Goal: Task Accomplishment & Management: Manage account settings

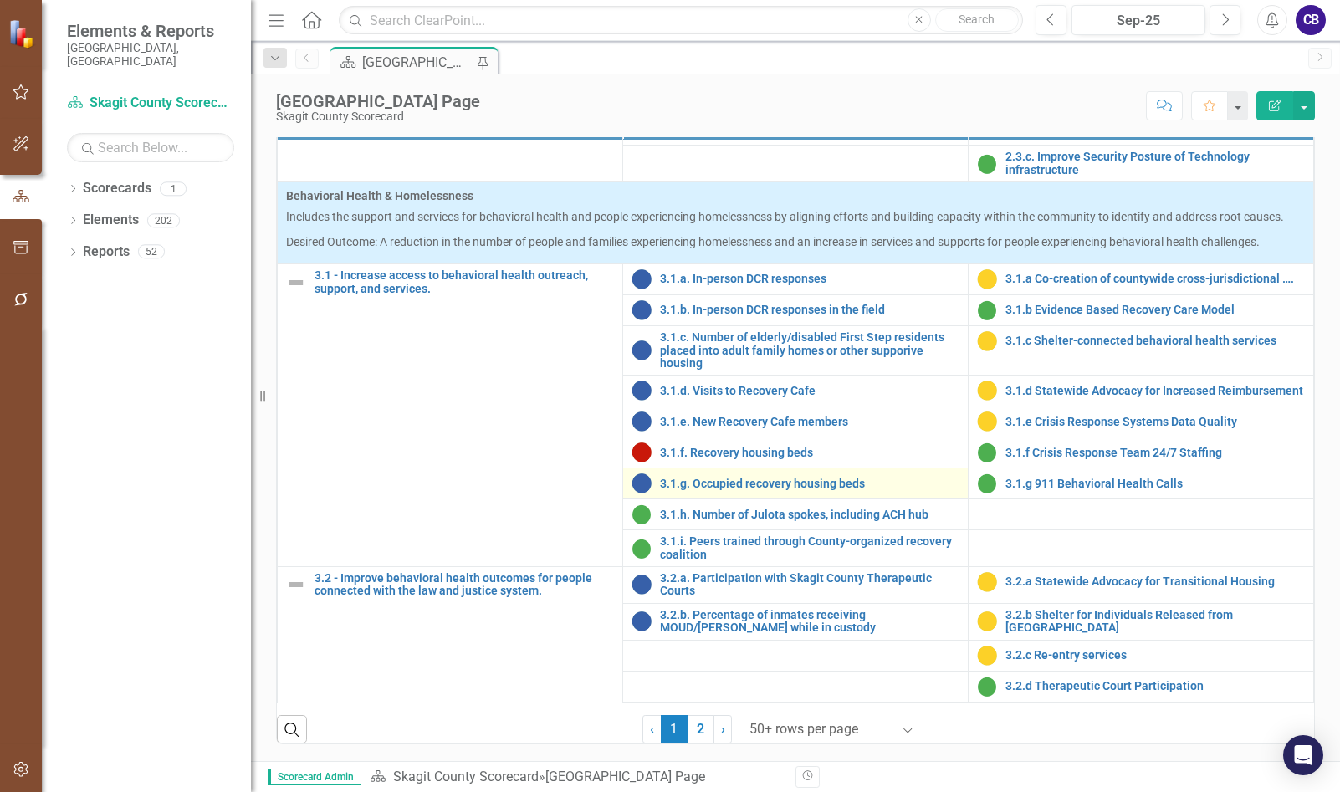
scroll to position [920, 0]
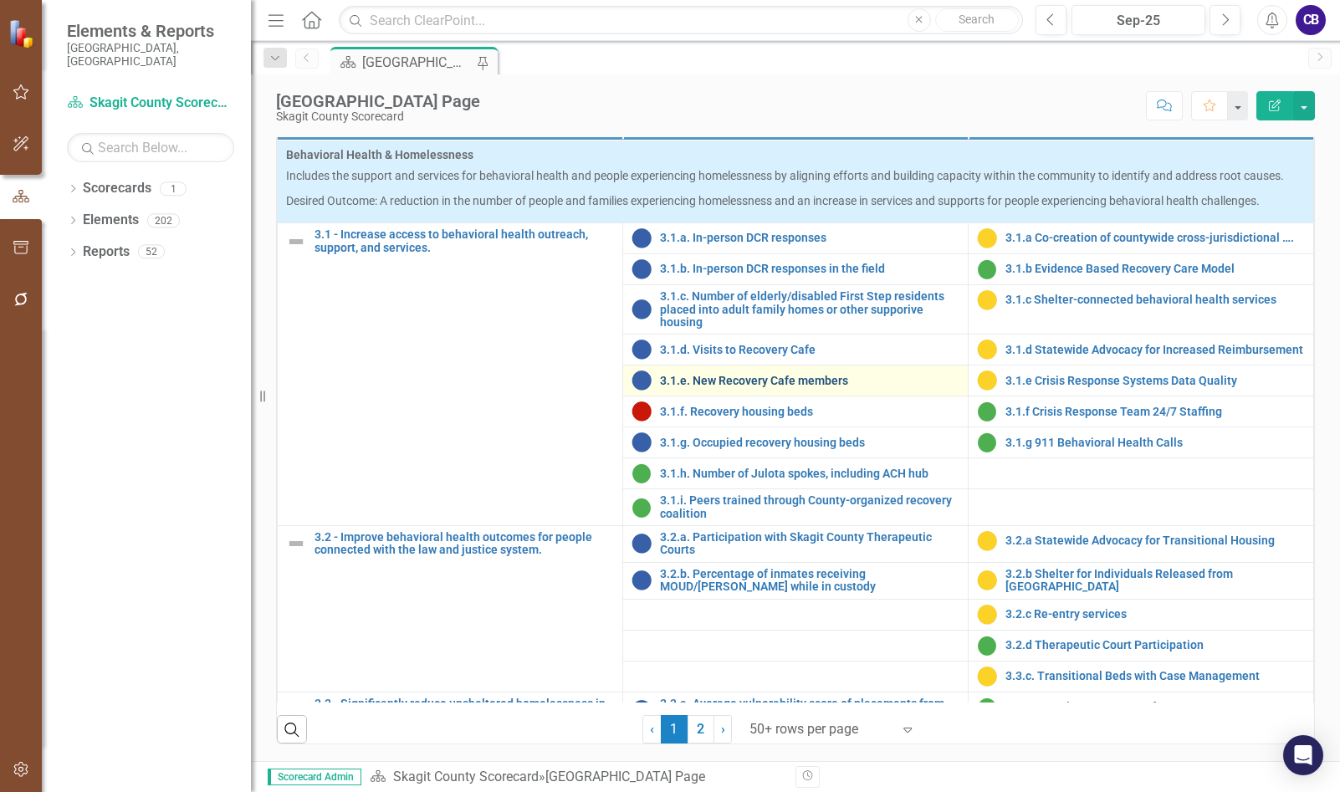
click at [723, 387] on link "3.1.e. New Recovery Cafe members" at bounding box center [809, 381] width 299 height 13
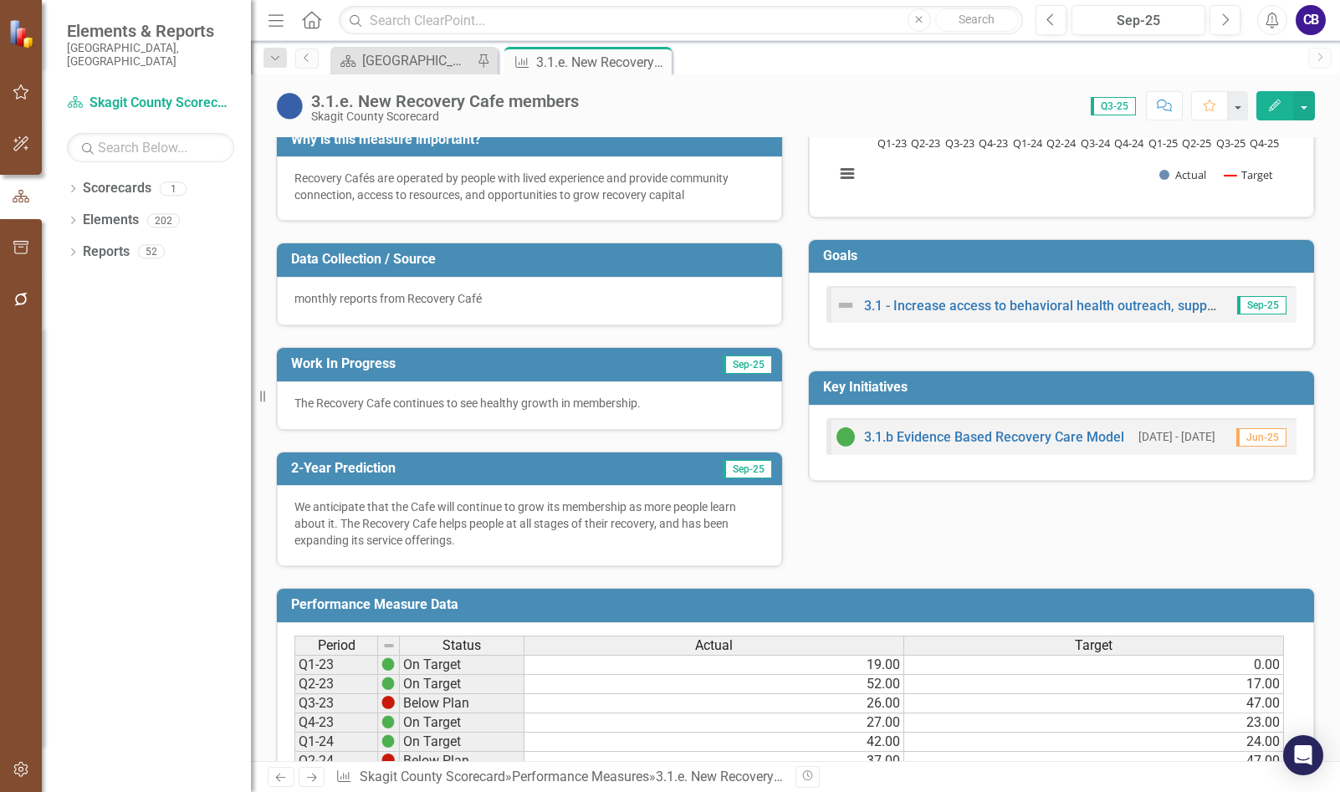
scroll to position [559, 0]
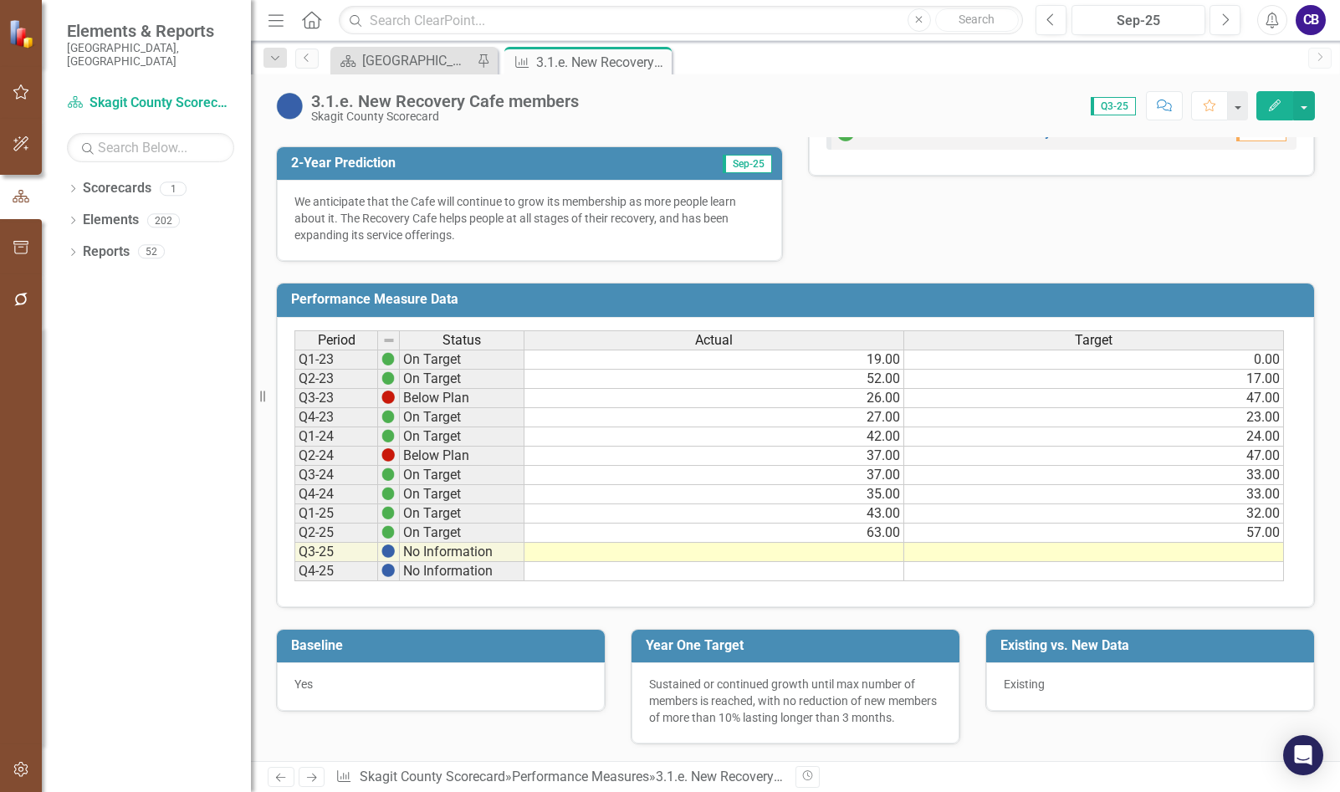
click at [885, 543] on td at bounding box center [714, 552] width 380 height 19
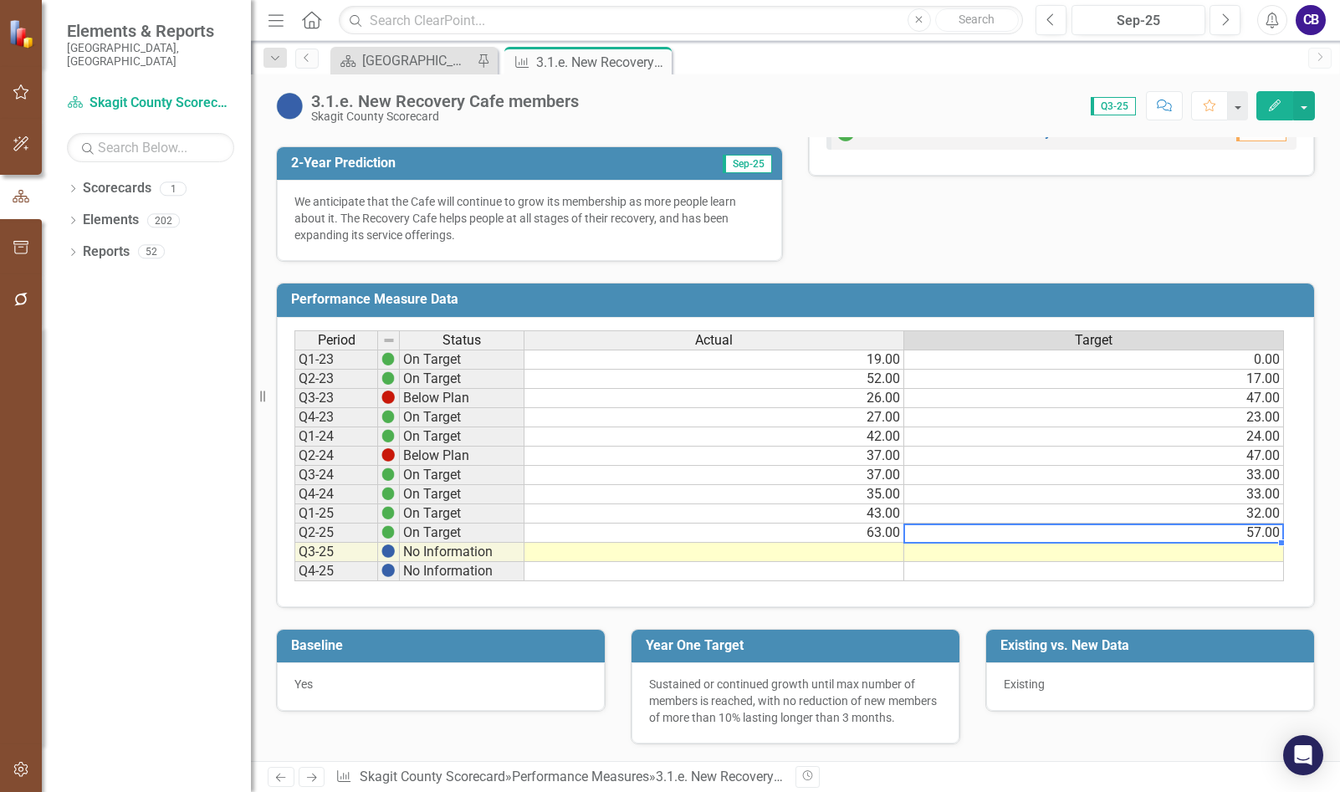
click at [1250, 523] on td "57.00" at bounding box center [1094, 532] width 380 height 19
click at [1262, 523] on td "57.00" at bounding box center [1094, 532] width 380 height 19
click at [1263, 523] on td "57.00" at bounding box center [1094, 532] width 380 height 19
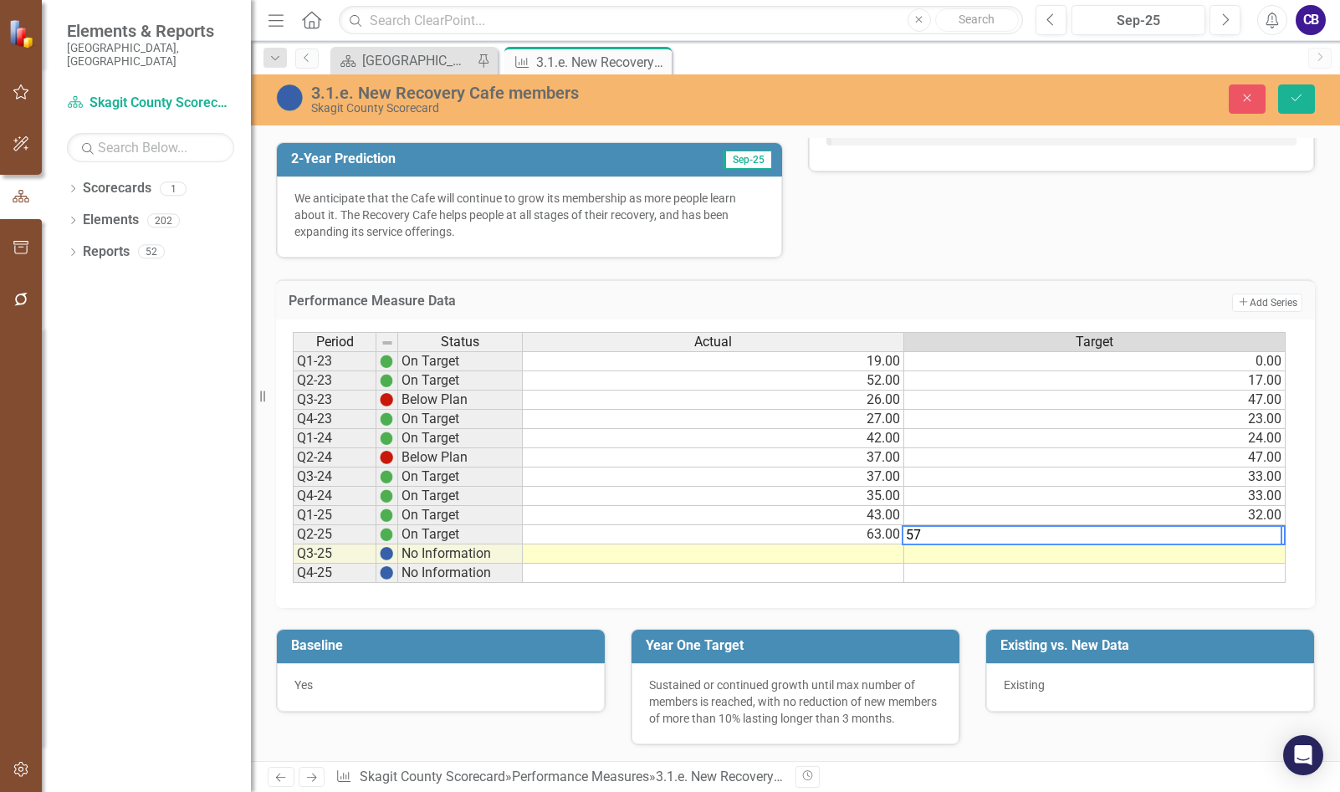
drag, startPoint x: 931, startPoint y: 524, endPoint x: 860, endPoint y: 528, distance: 71.2
click at [860, 527] on div "Period Status Actual Target Q1-23 On Target 19.00 0.00 Q2-23 On Target 52.00 17…" at bounding box center [789, 458] width 993 height 252
type textarea "39"
click at [1204, 544] on td at bounding box center [1094, 553] width 381 height 19
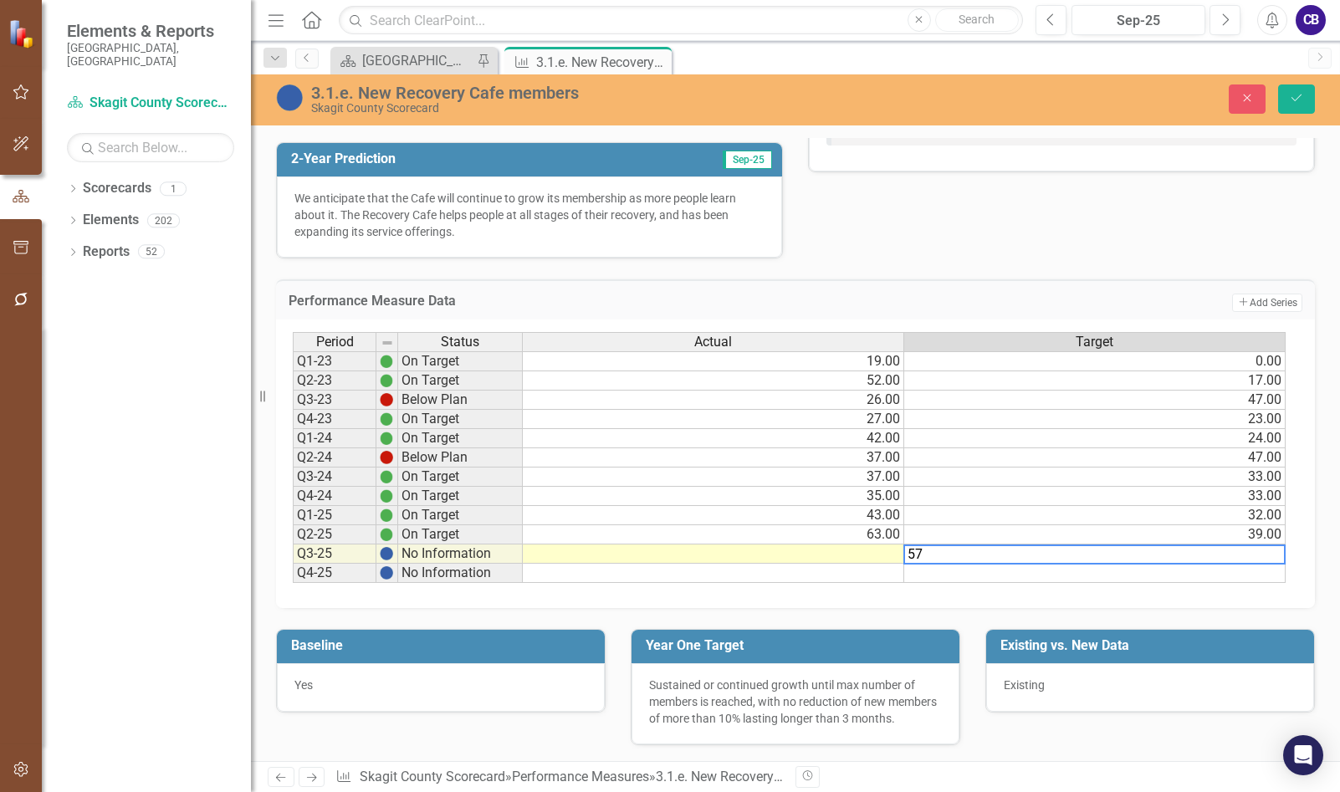
type textarea "57"
click at [839, 544] on td at bounding box center [713, 553] width 381 height 19
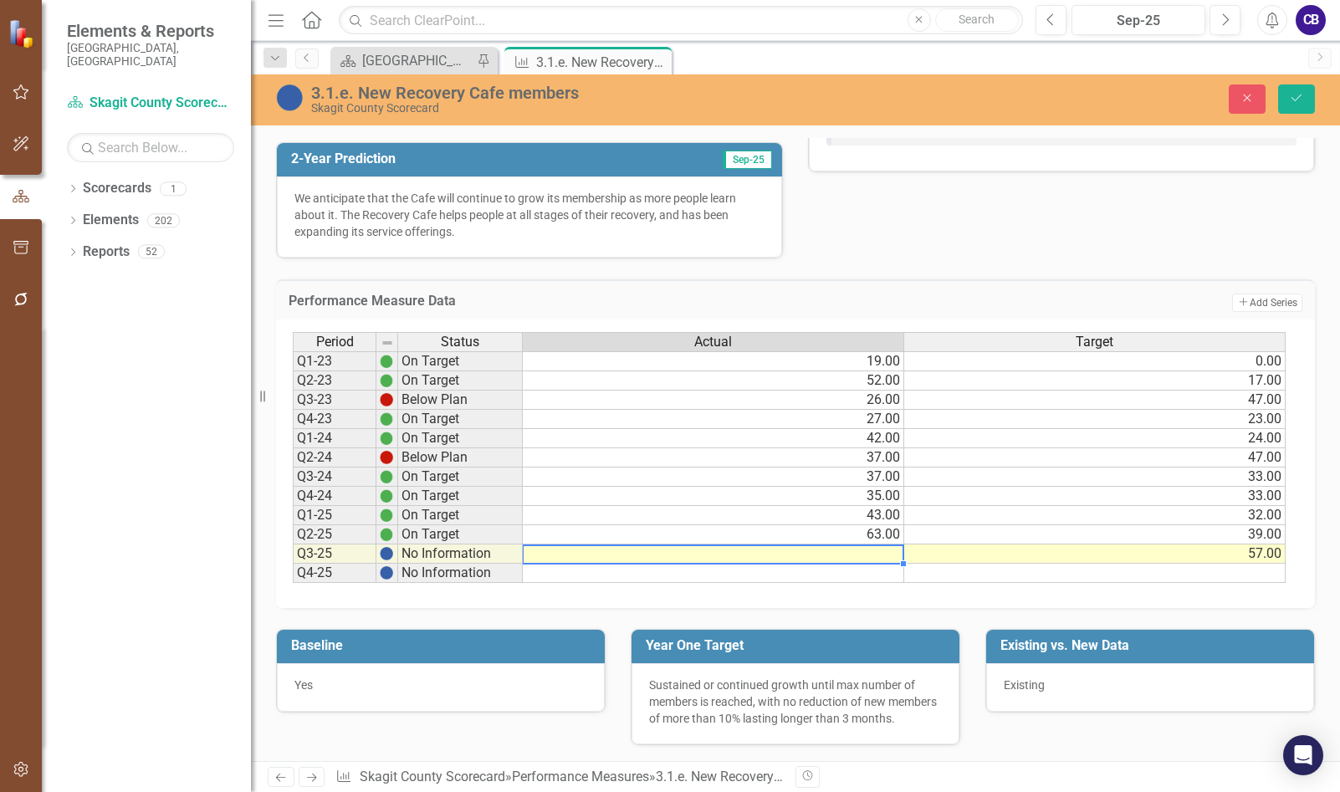
click at [883, 544] on td at bounding box center [713, 553] width 381 height 19
type textarea "72"
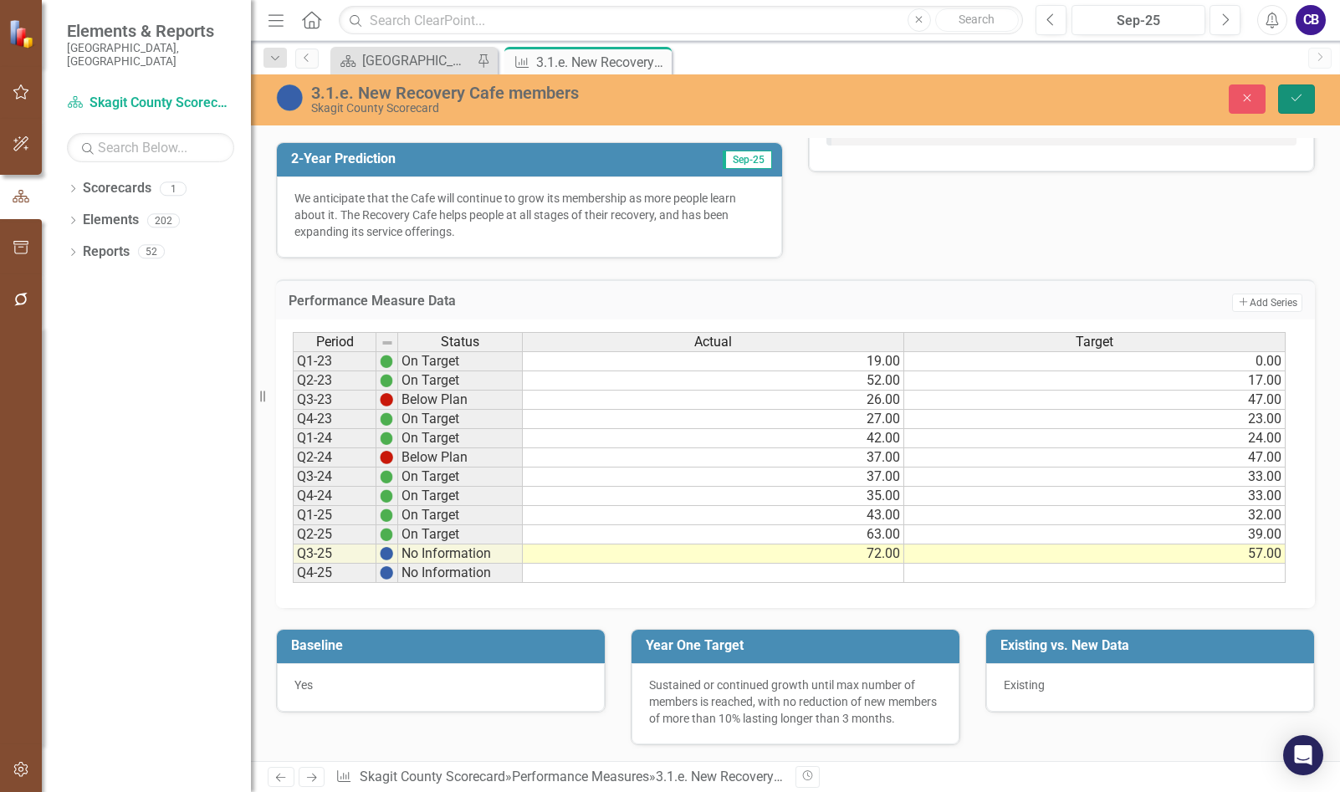
click at [1291, 105] on button "Save" at bounding box center [1296, 98] width 37 height 29
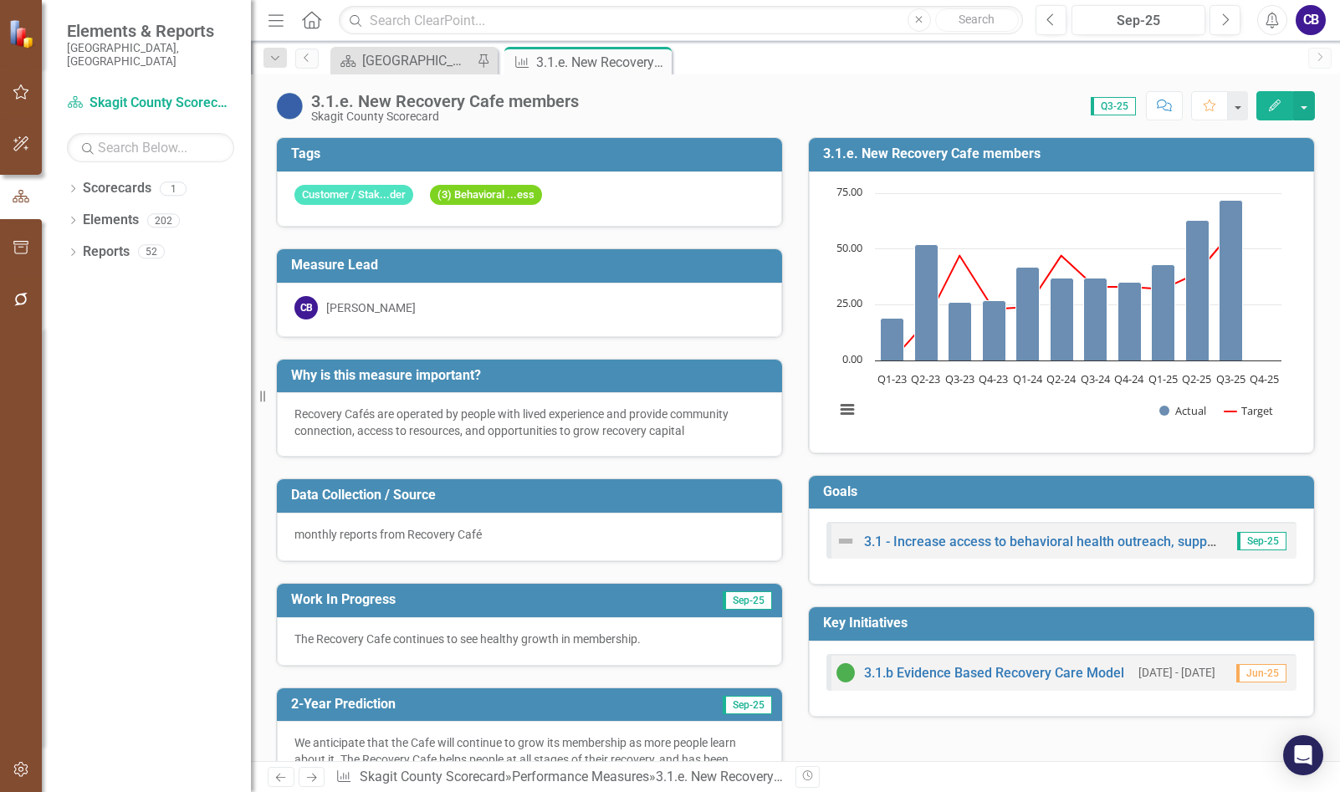
click at [293, 102] on img at bounding box center [289, 106] width 27 height 27
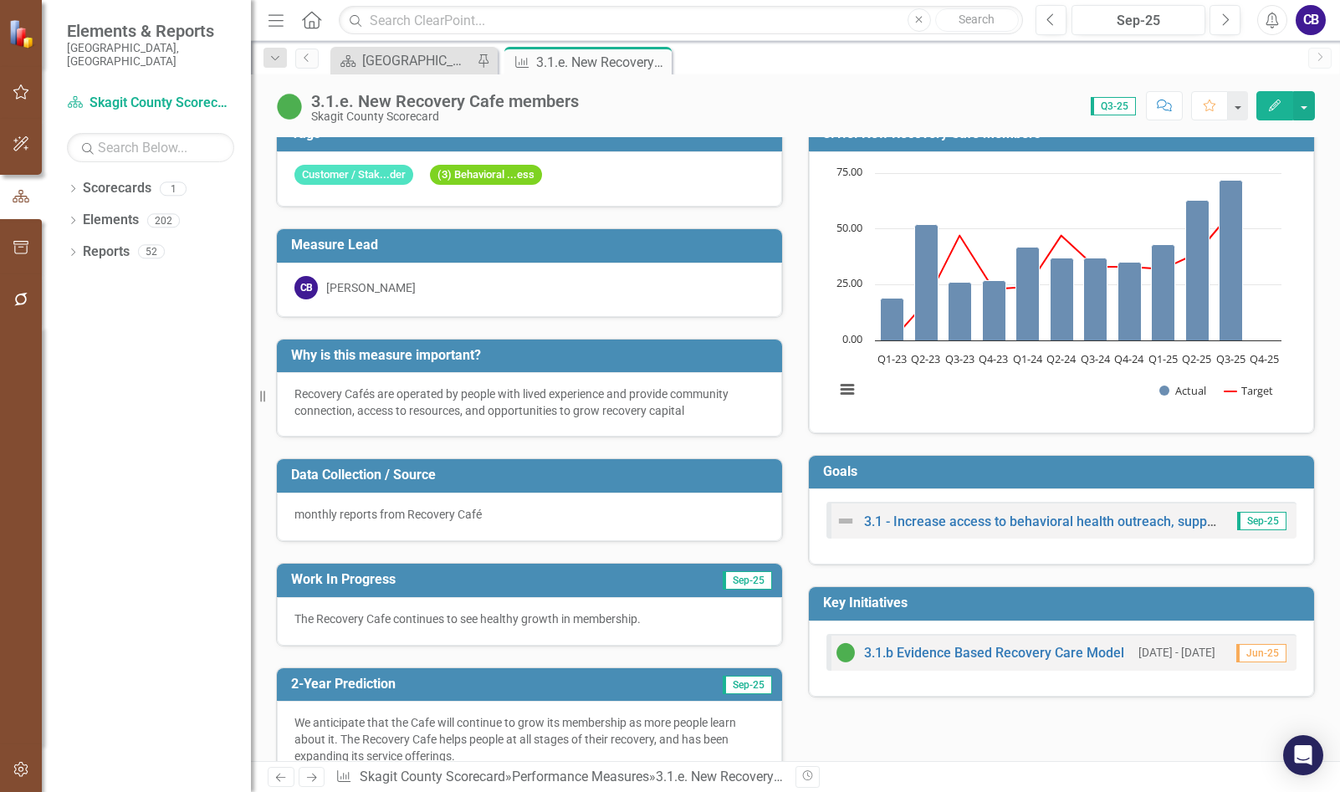
scroll to position [0, 0]
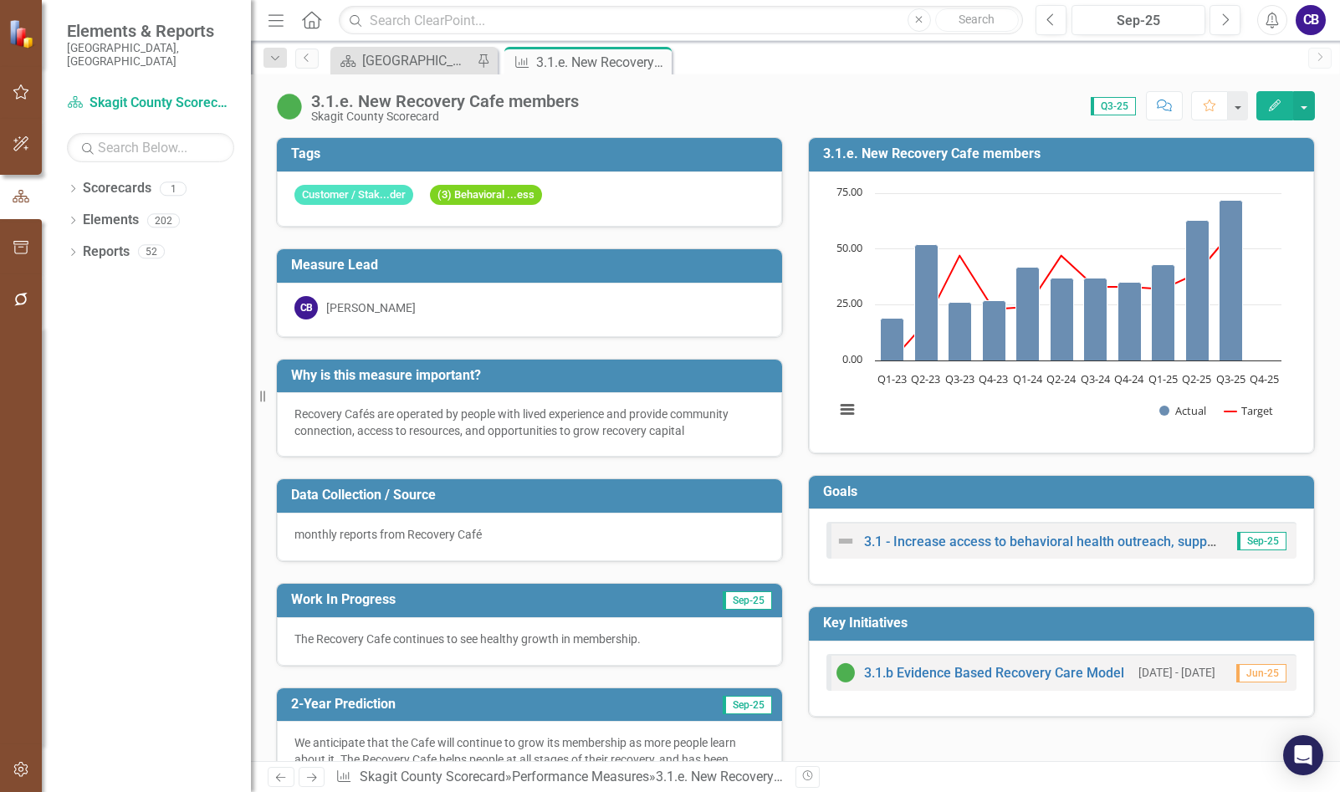
click at [0, 0] on icon "Close" at bounding box center [0, 0] width 0 height 0
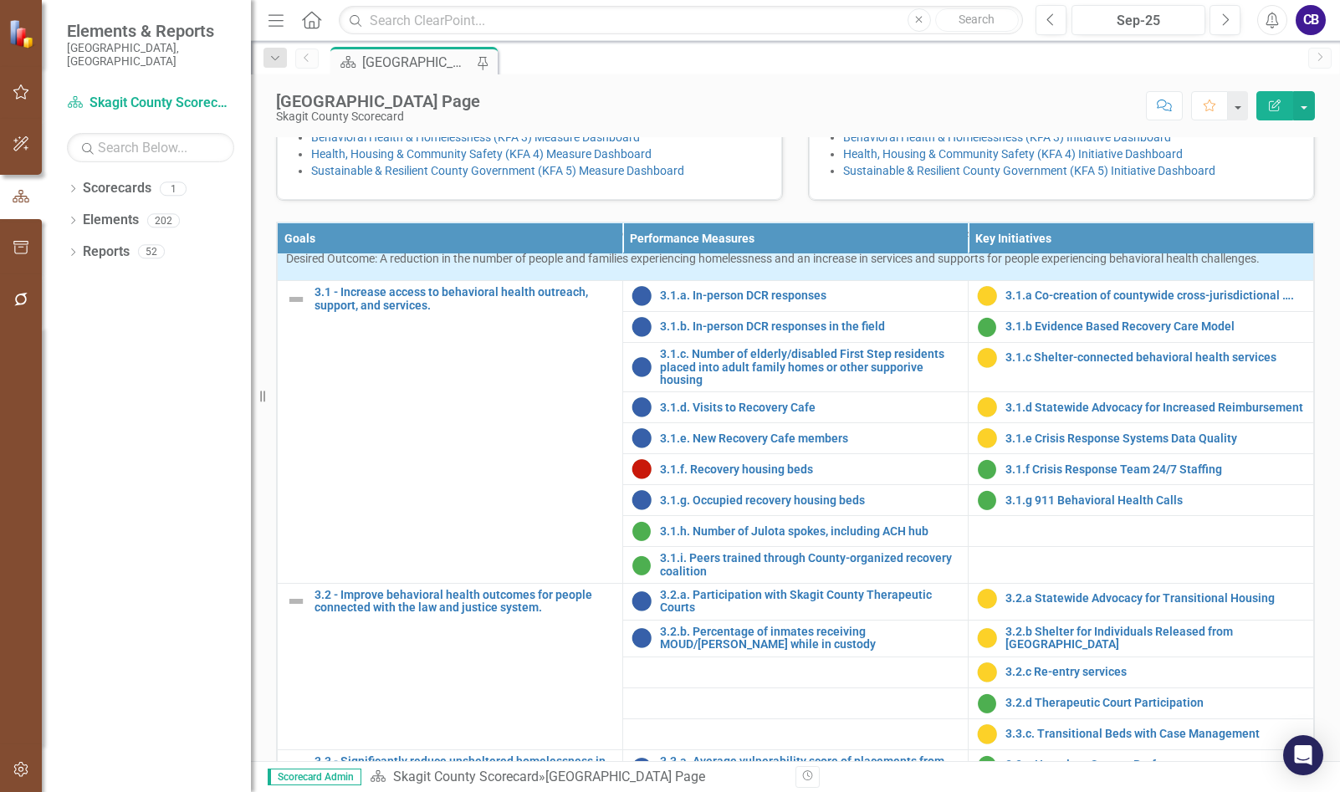
scroll to position [1087, 0]
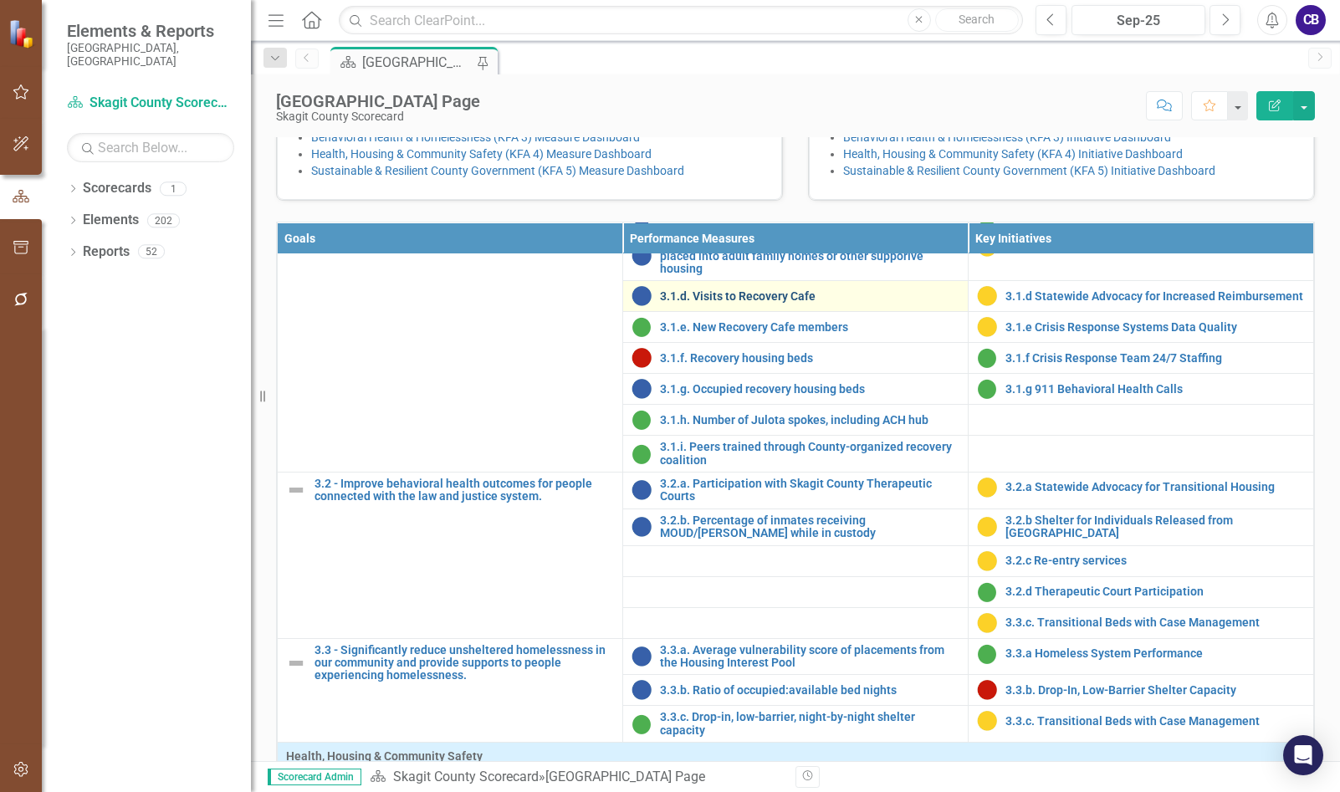
click at [766, 303] on link "3.1.d. Visits to Recovery Cafe" at bounding box center [809, 296] width 299 height 13
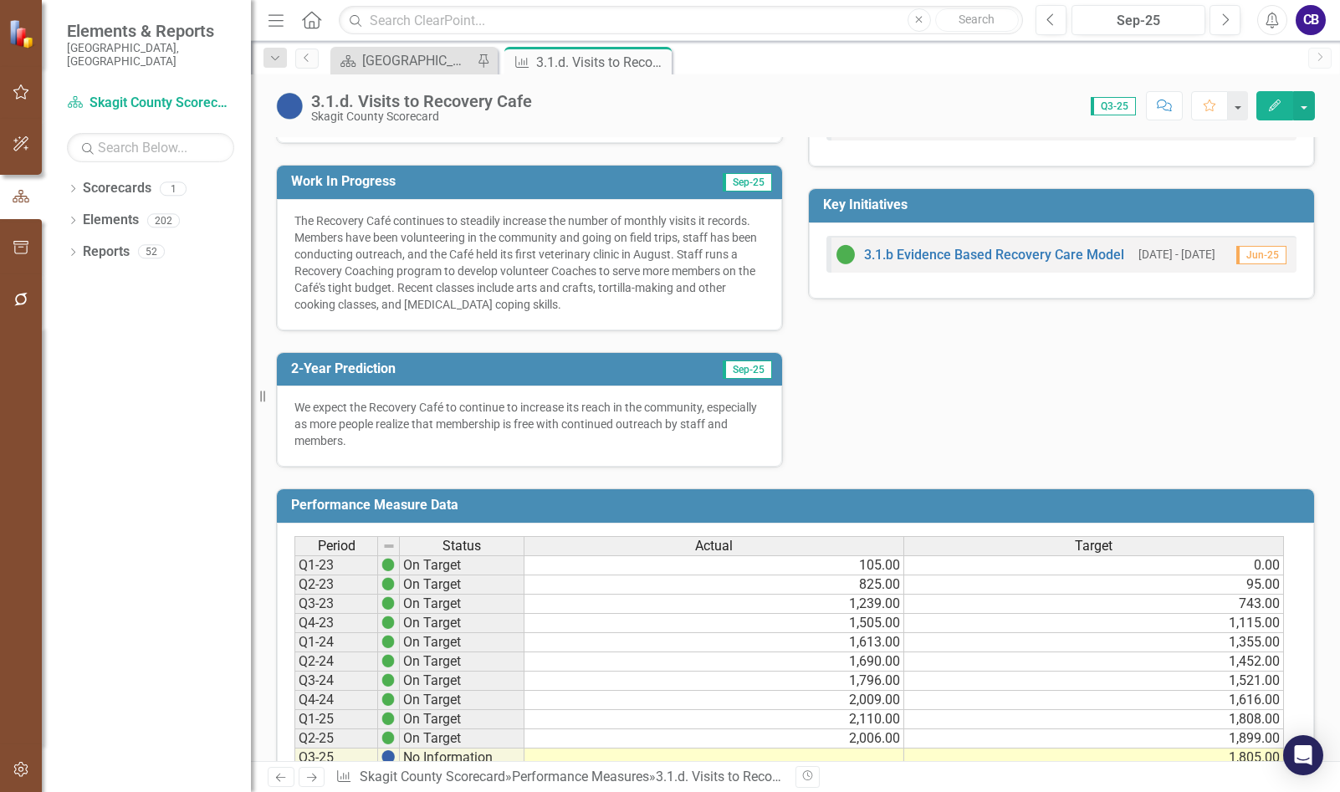
scroll to position [608, 0]
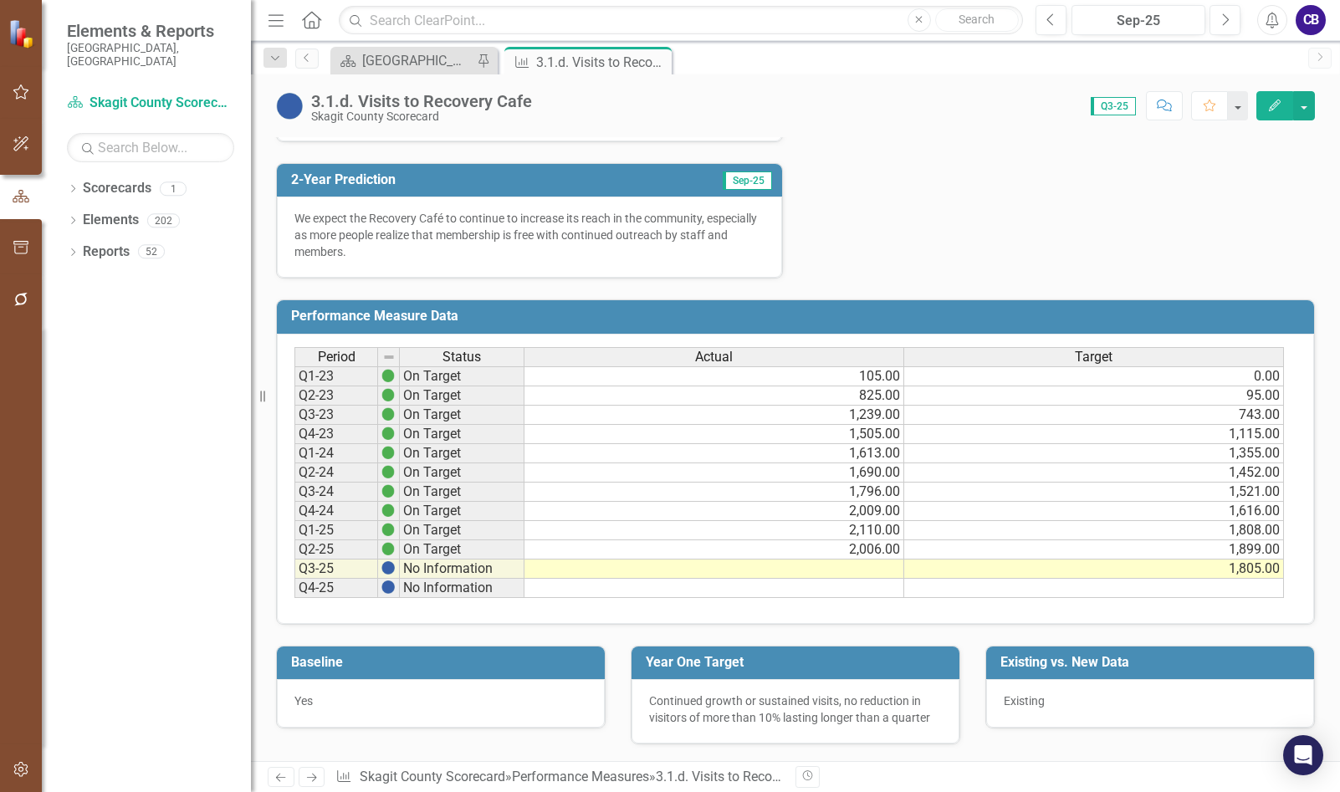
click at [865, 565] on td at bounding box center [714, 568] width 380 height 19
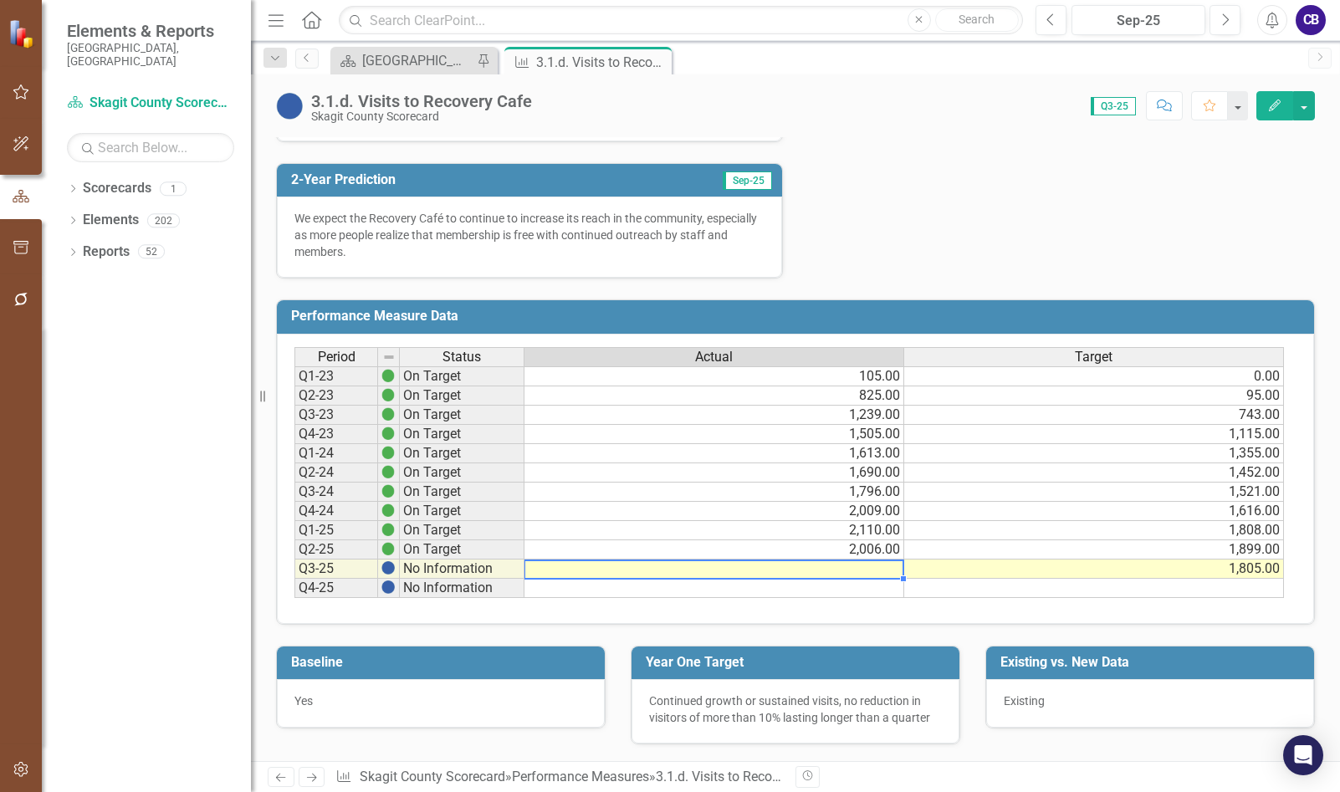
click at [864, 564] on td at bounding box center [714, 568] width 380 height 19
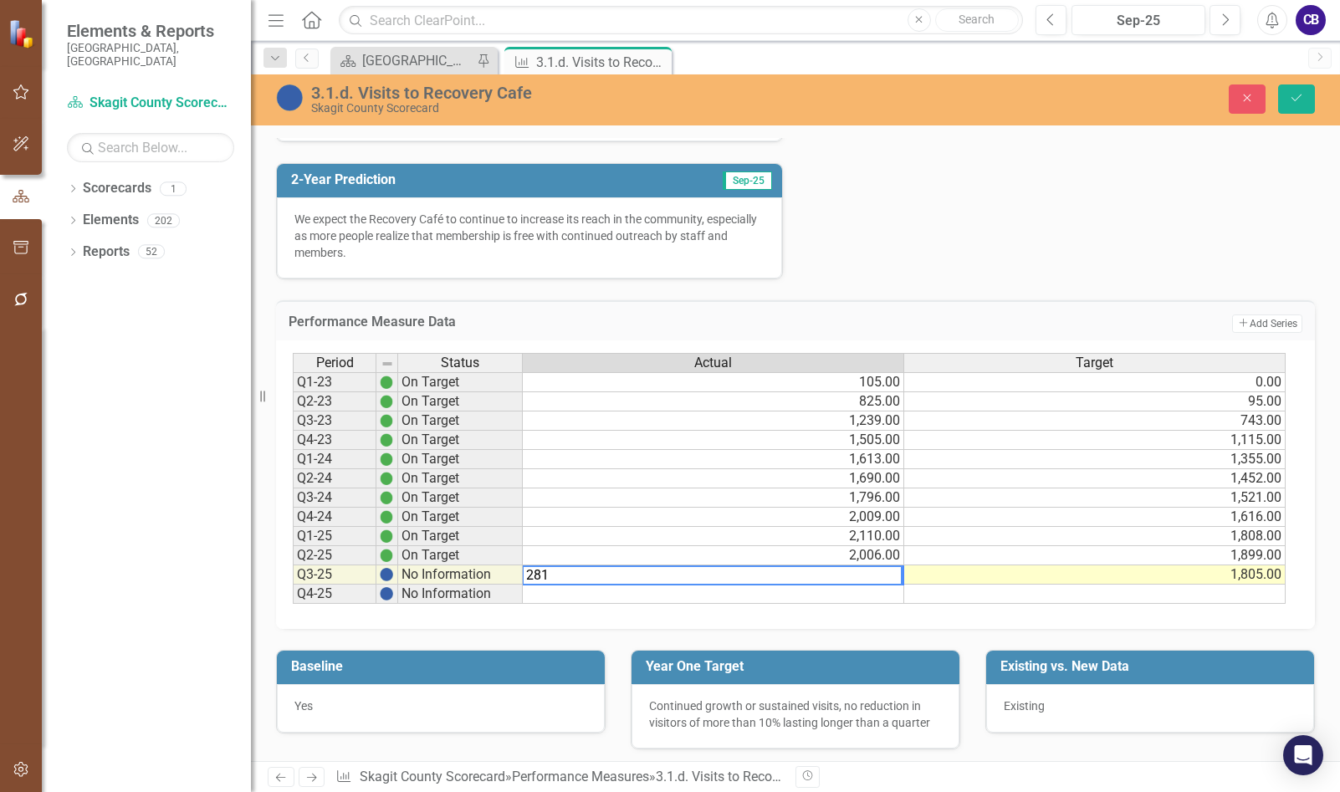
type textarea "2814"
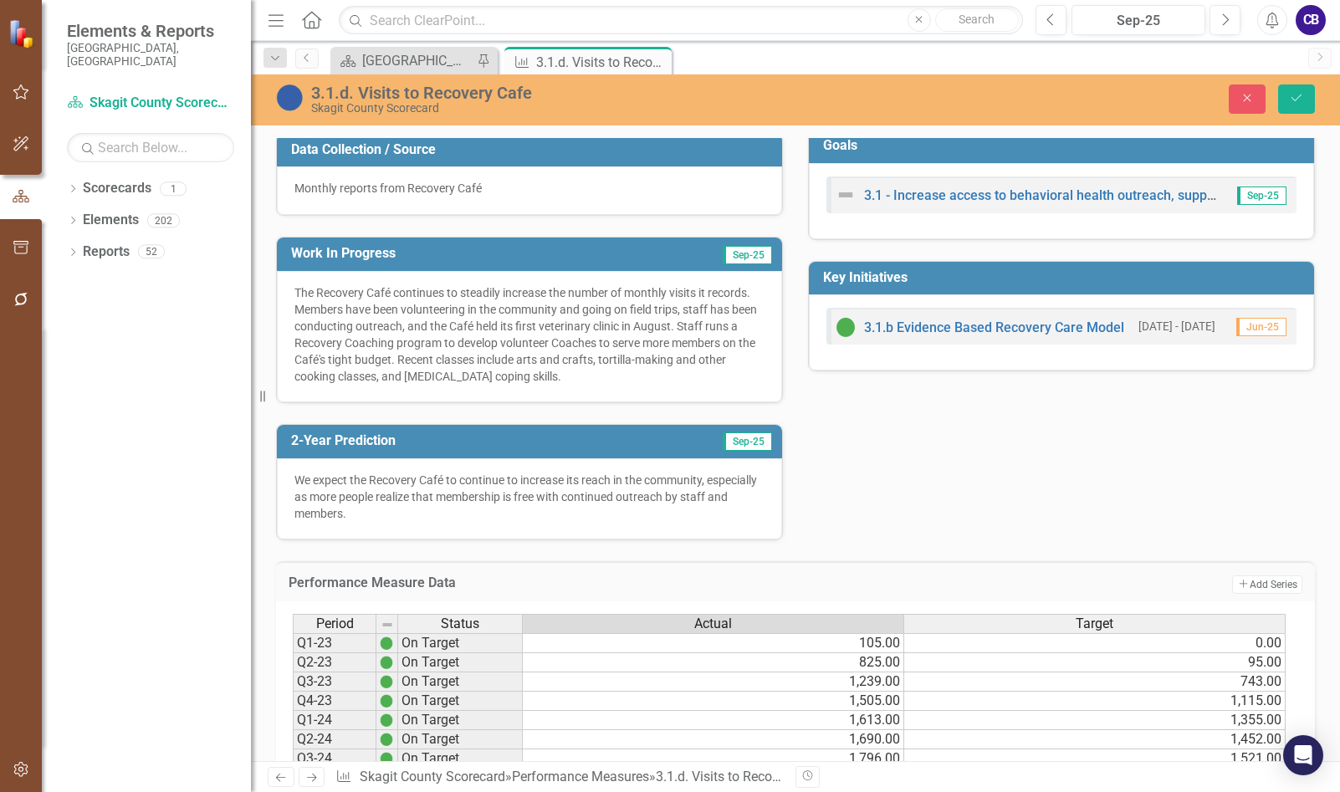
scroll to position [273, 0]
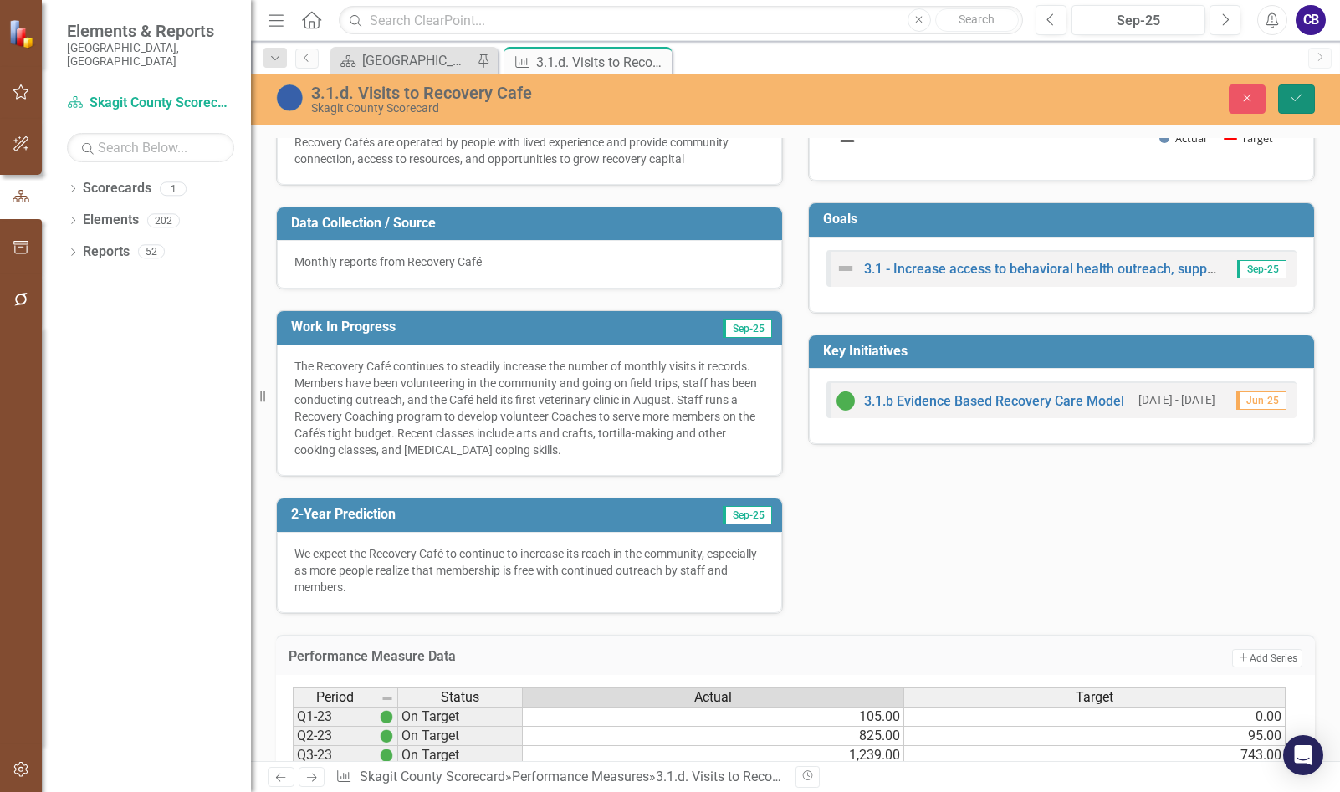
click at [1286, 94] on button "Save" at bounding box center [1296, 98] width 37 height 29
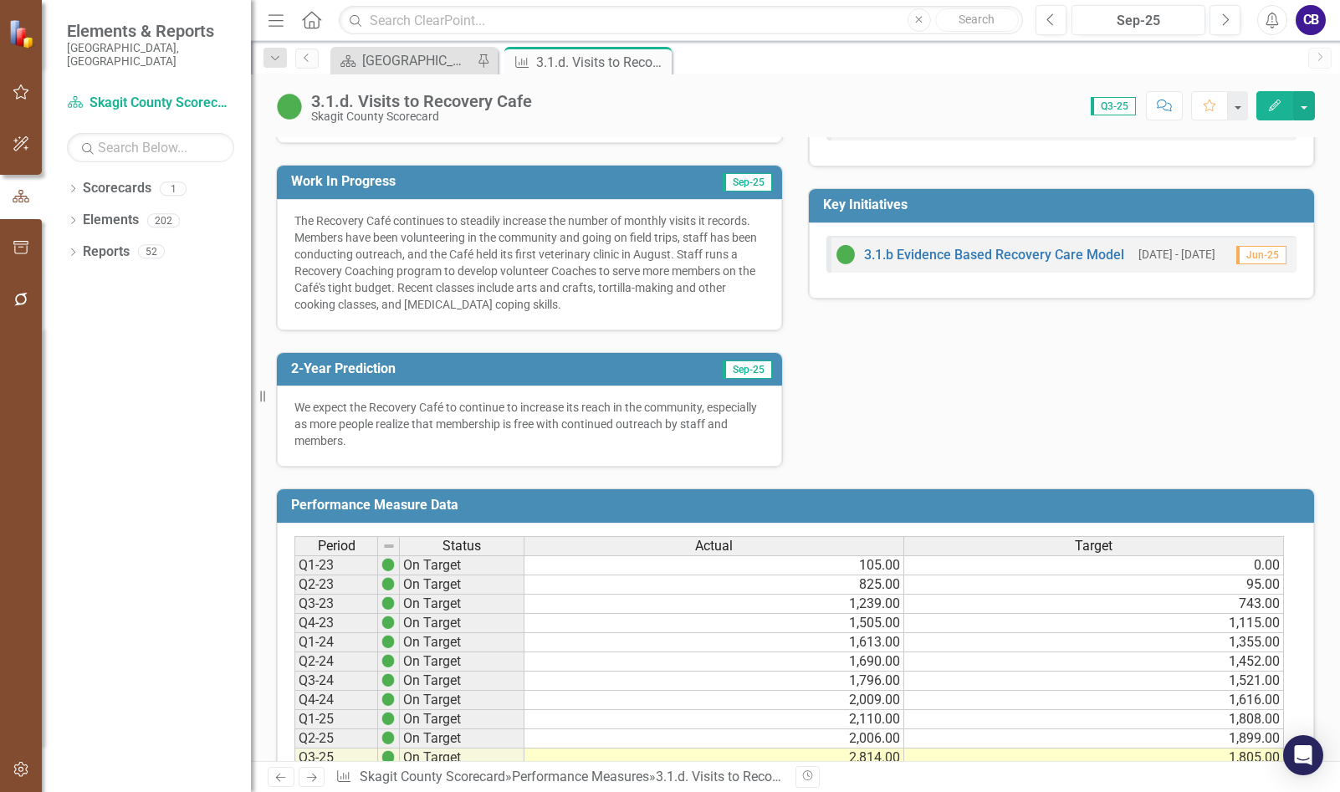
scroll to position [334, 0]
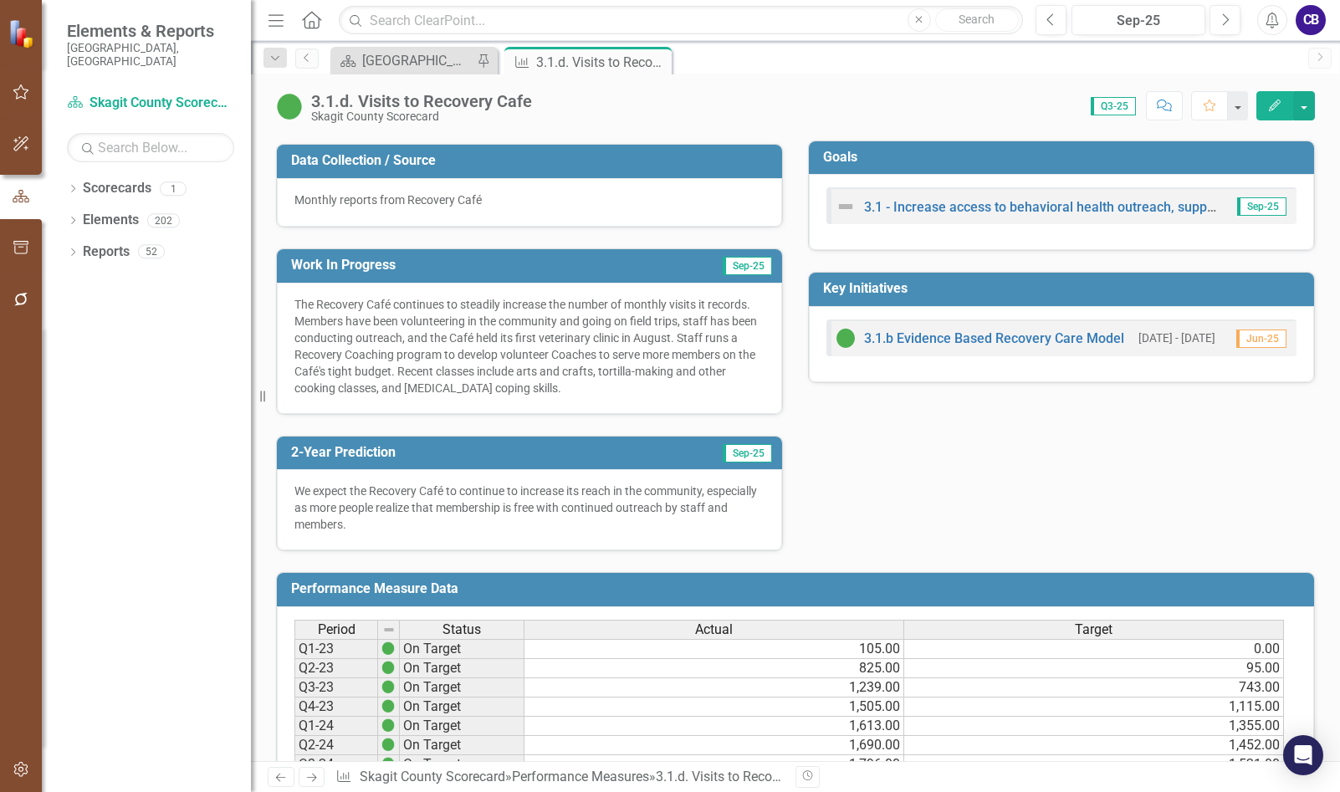
click at [726, 302] on p "The Recovery Café continues to steadily increase the number of monthly visits i…" at bounding box center [529, 346] width 470 height 100
click at [727, 302] on p "The Recovery Café continues to steadily increase the number of monthly visits i…" at bounding box center [529, 346] width 470 height 100
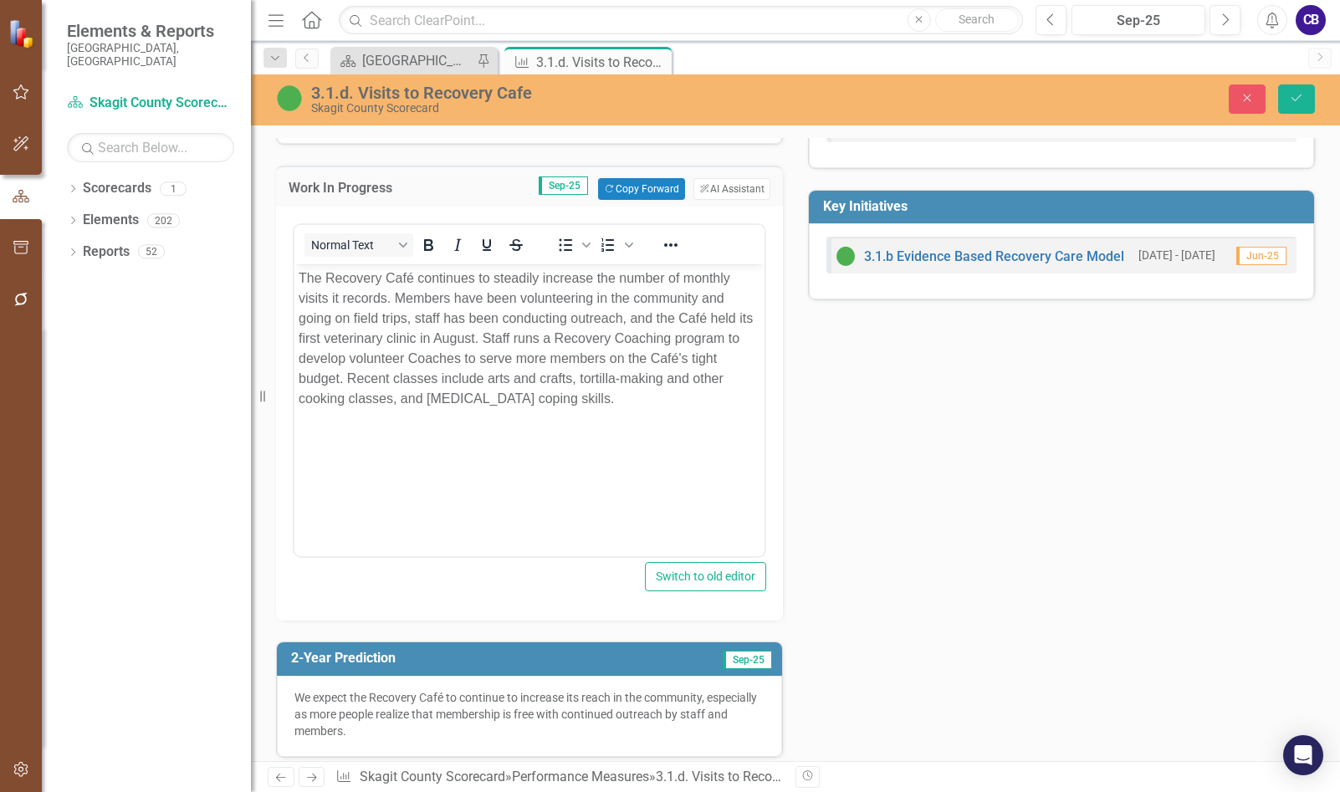
scroll to position [502, 0]
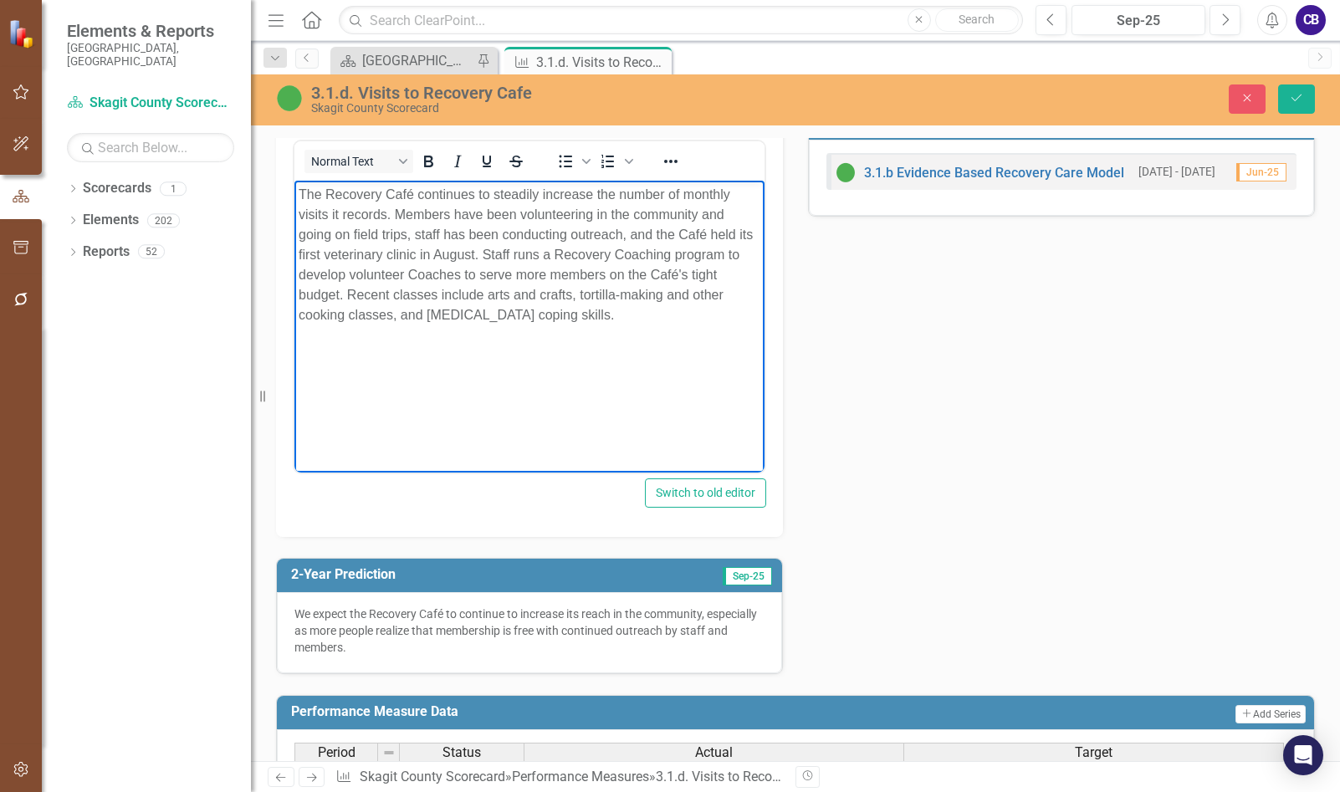
drag, startPoint x: 398, startPoint y: 216, endPoint x: 374, endPoint y: 207, distance: 25.9
click at [397, 215] on p "The Recovery Café continues to steadily increase the number of monthly visits i…" at bounding box center [530, 255] width 462 height 140
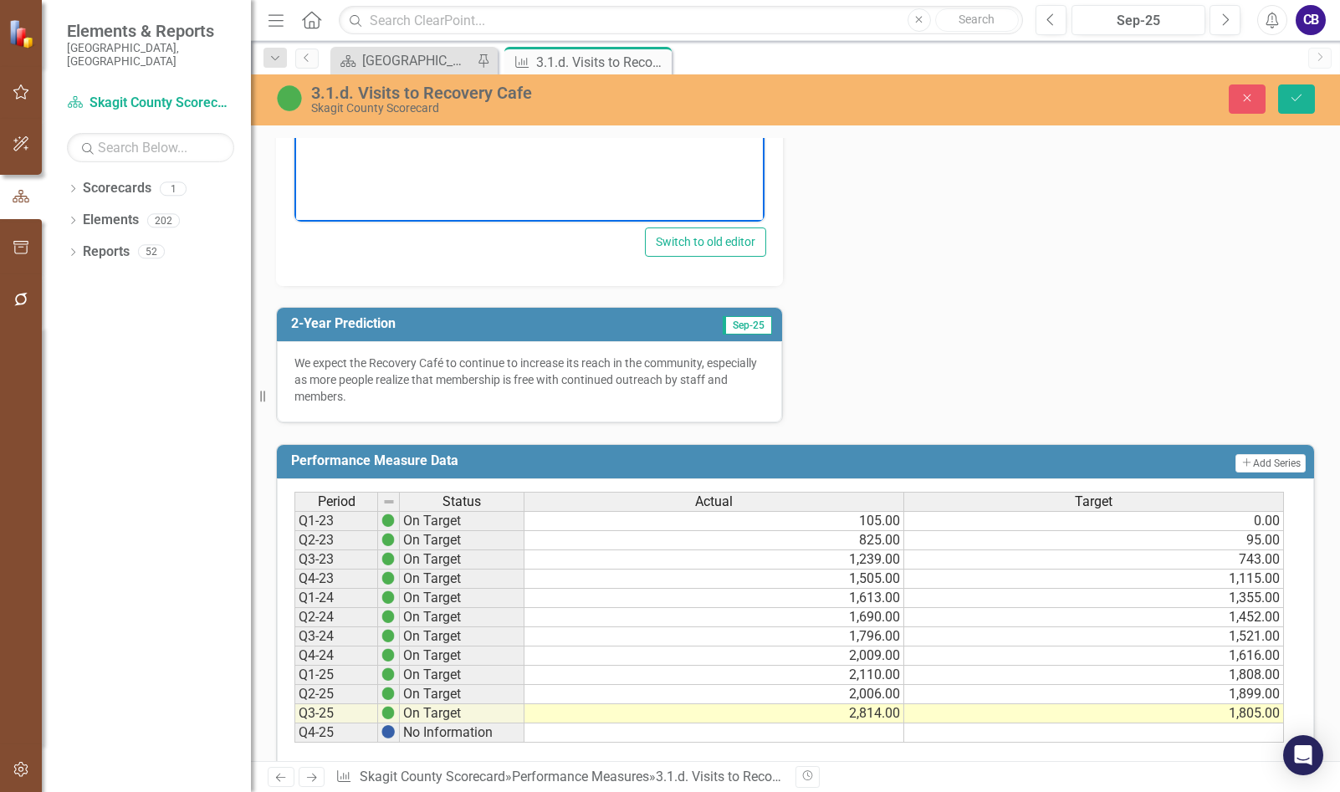
scroll to position [836, 0]
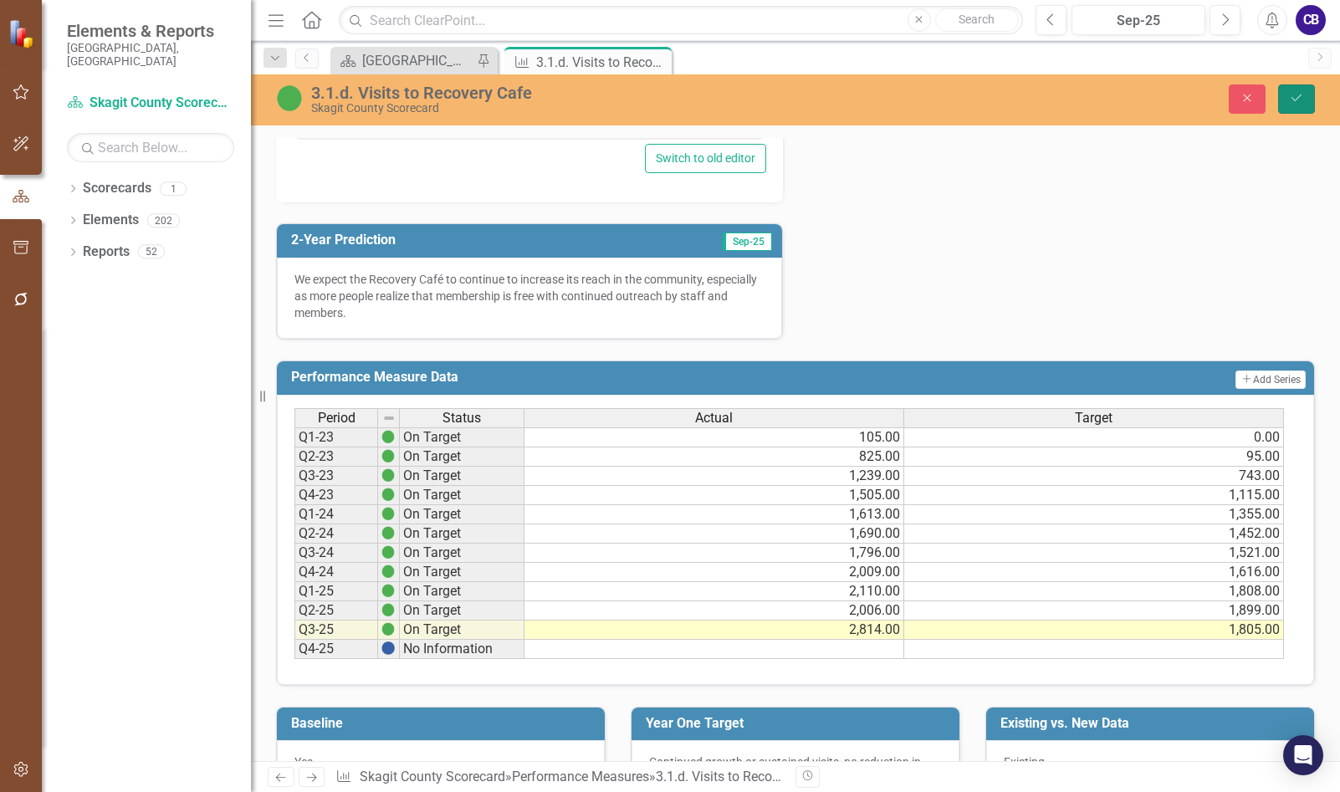
click at [1293, 104] on button "Save" at bounding box center [1296, 98] width 37 height 29
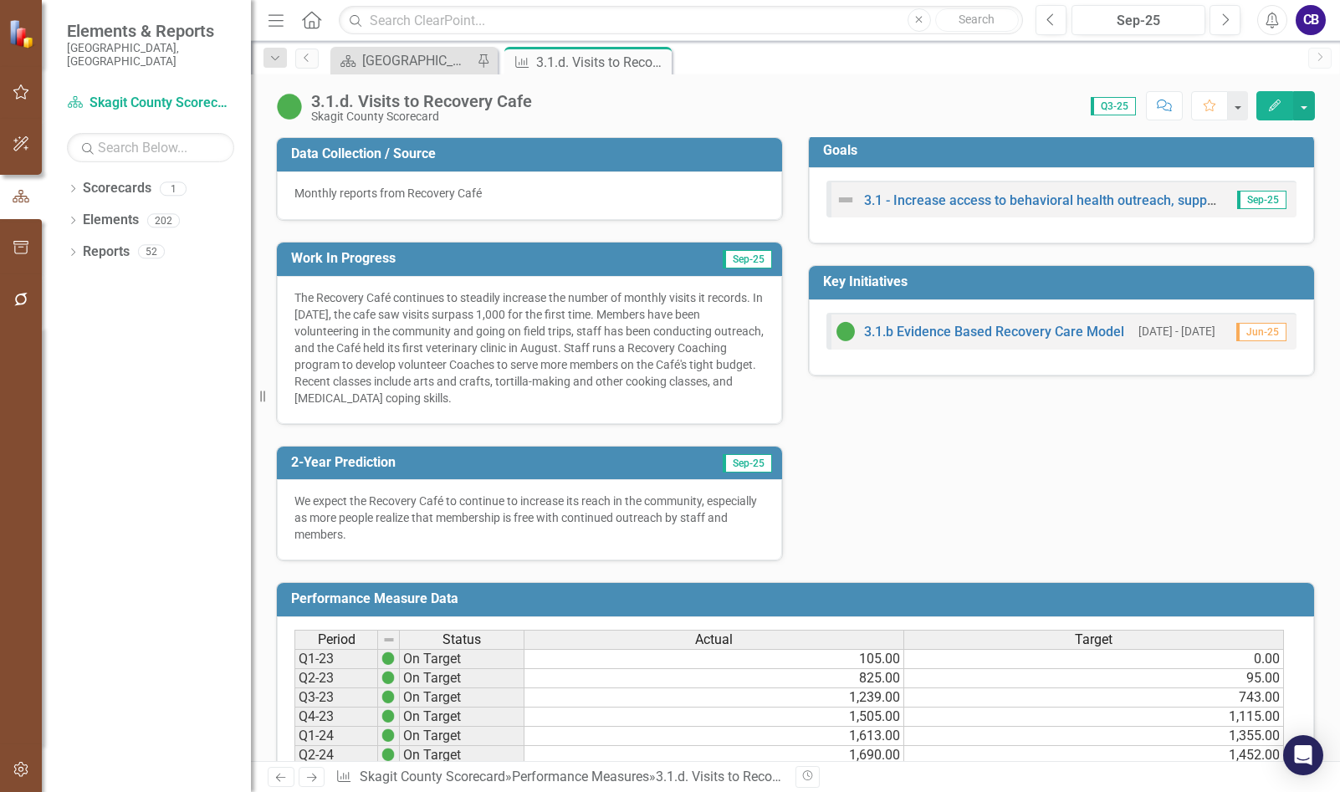
scroll to position [290, 0]
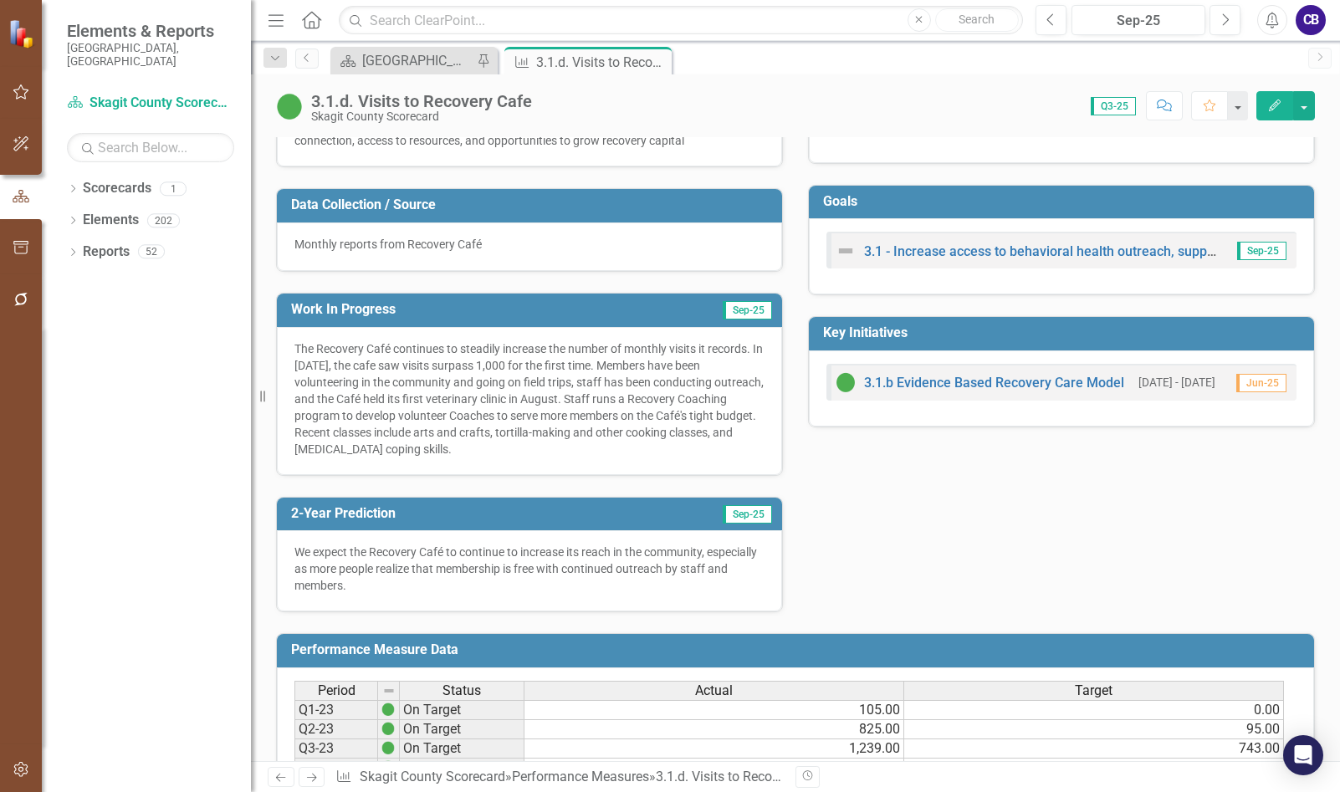
click at [415, 365] on p "The Recovery Café continues to steadily increase the number of monthly visits i…" at bounding box center [529, 398] width 470 height 117
click at [416, 364] on p "The Recovery Café continues to steadily increase the number of monthly visits i…" at bounding box center [529, 398] width 470 height 117
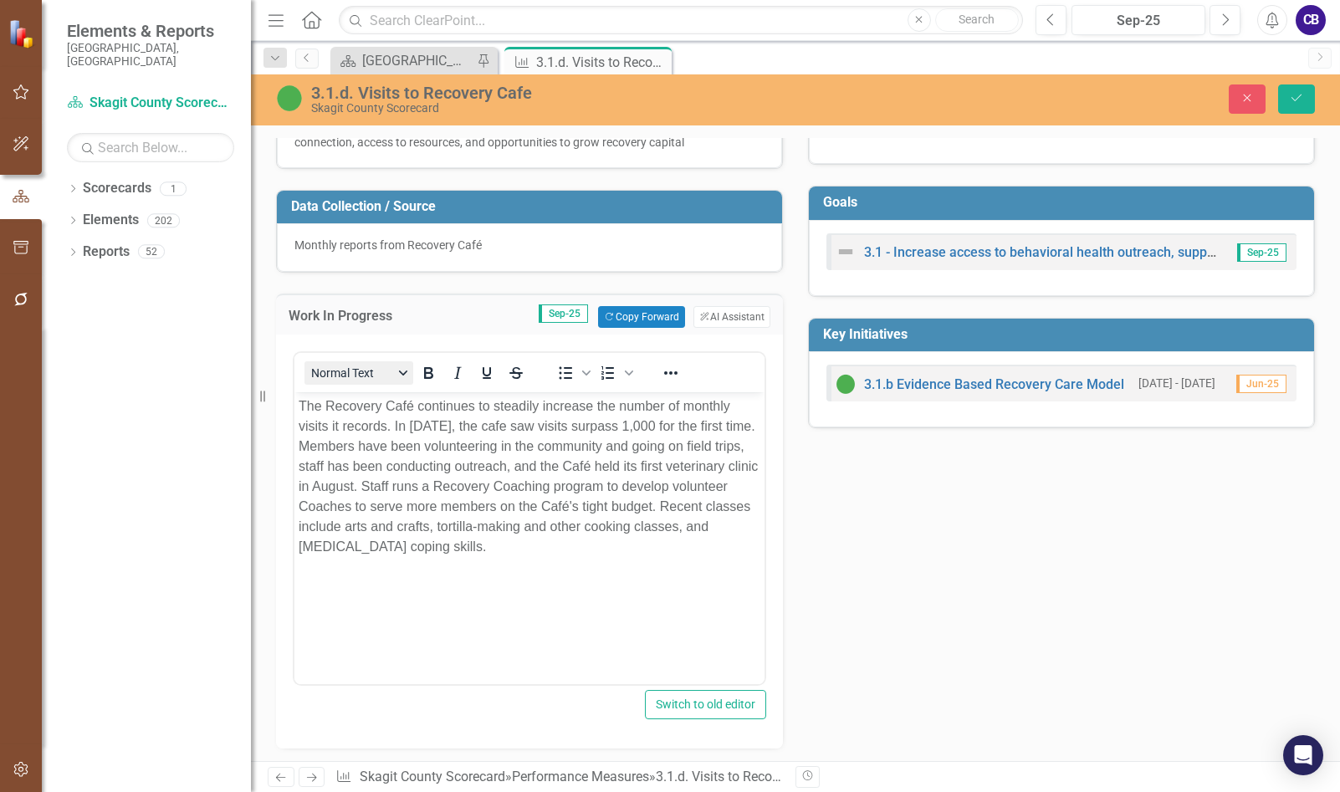
scroll to position [0, 0]
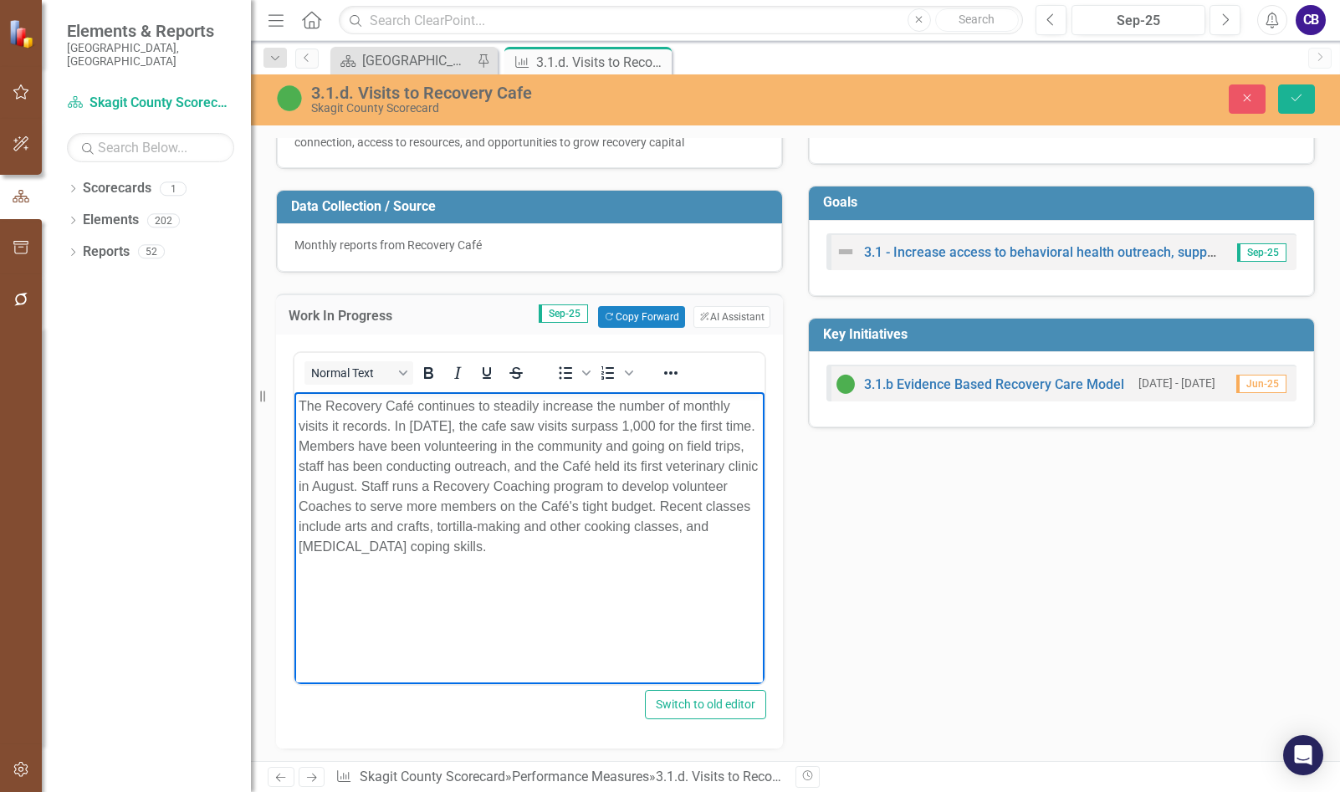
click at [398, 424] on p "The Recovery Café continues to steadily increase the number of monthly visits i…" at bounding box center [530, 476] width 462 height 161
click at [393, 426] on p "The Recovery Café continues to steadily increase the number of monthly visits i…" at bounding box center [530, 476] width 462 height 161
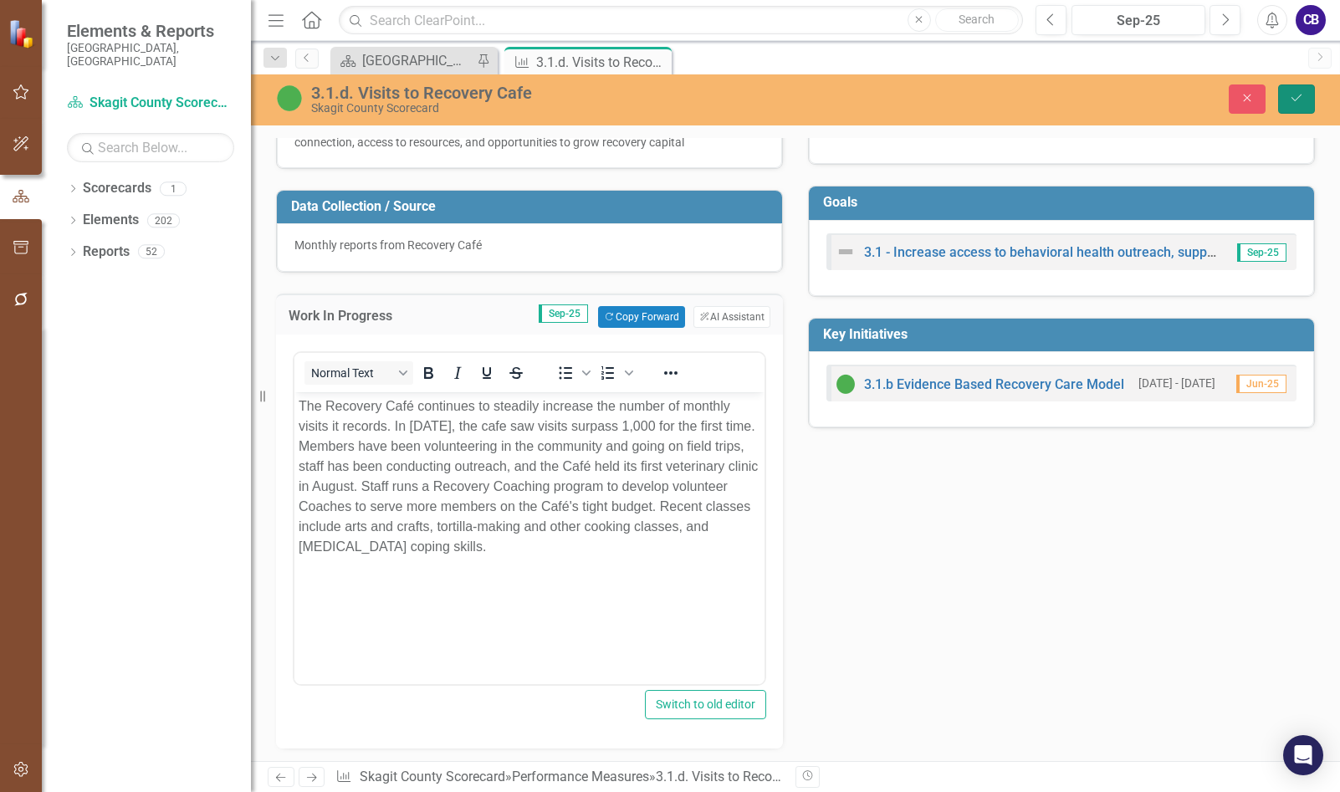
click at [1282, 96] on button "Save" at bounding box center [1296, 98] width 37 height 29
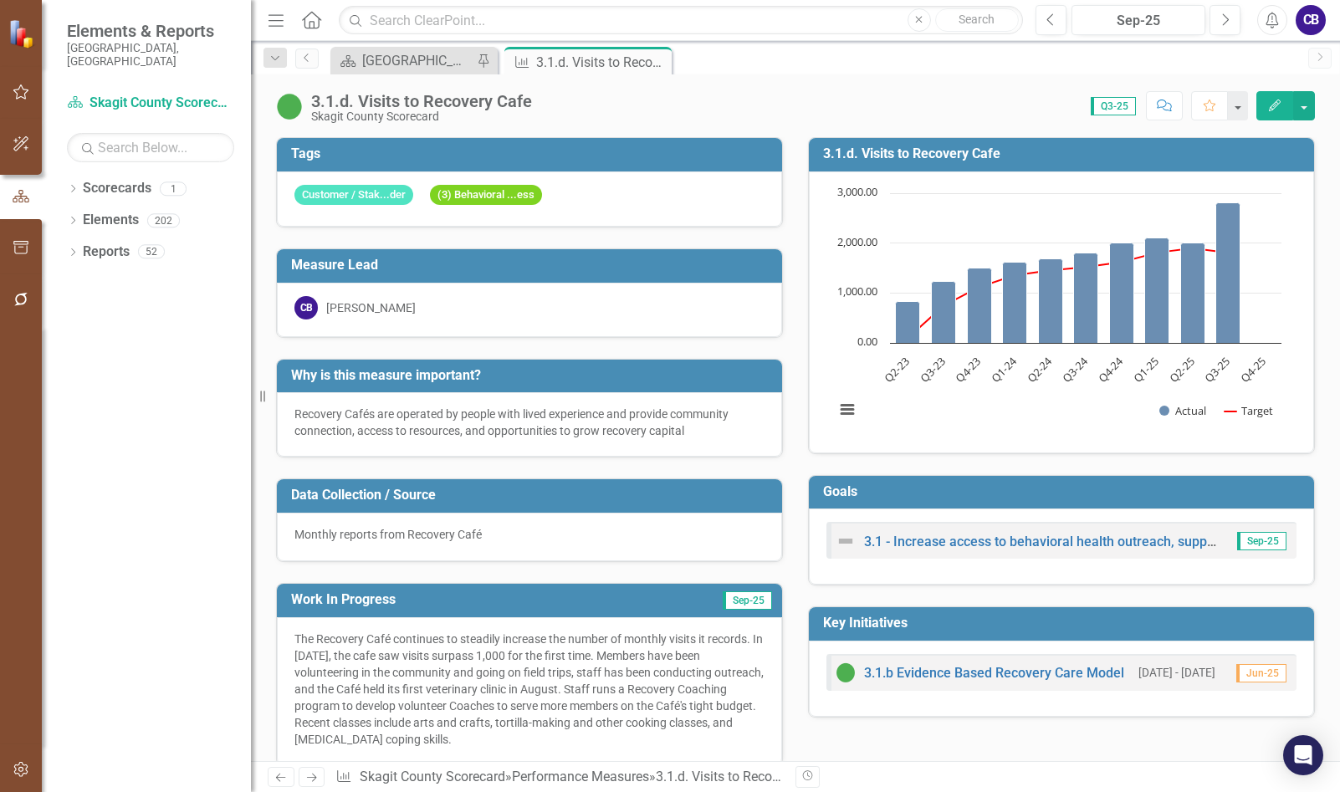
click at [0, 0] on icon "Close" at bounding box center [0, 0] width 0 height 0
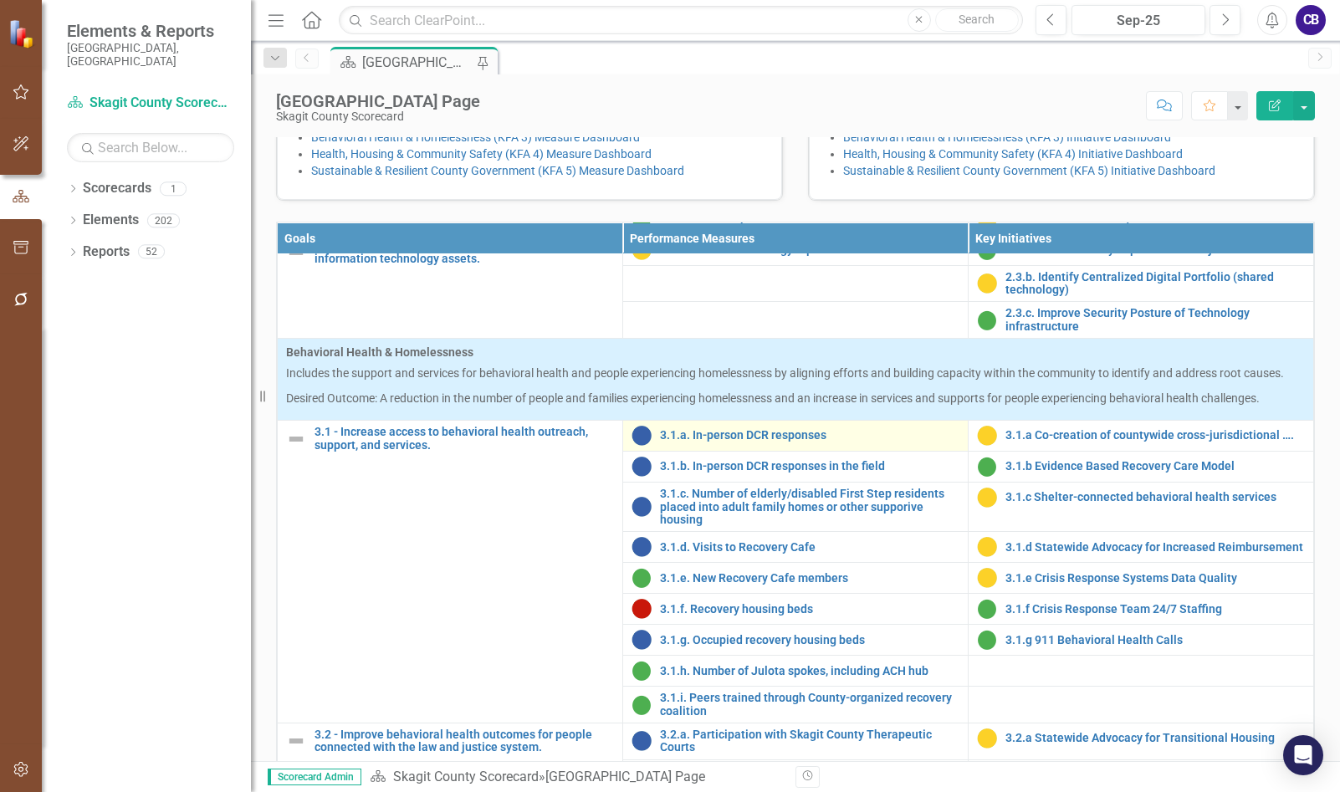
scroll to position [1003, 0]
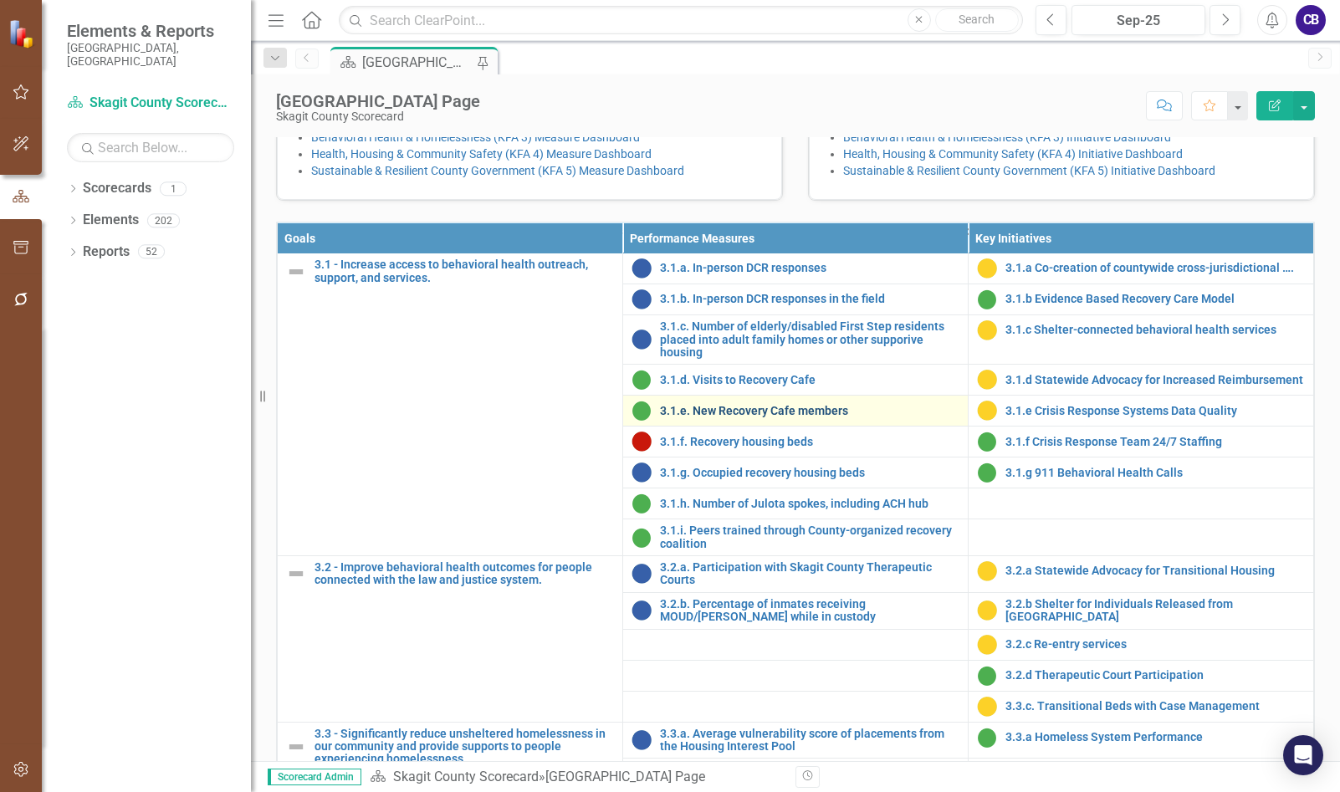
click at [743, 417] on link "3.1.e. New Recovery Cafe members" at bounding box center [809, 411] width 299 height 13
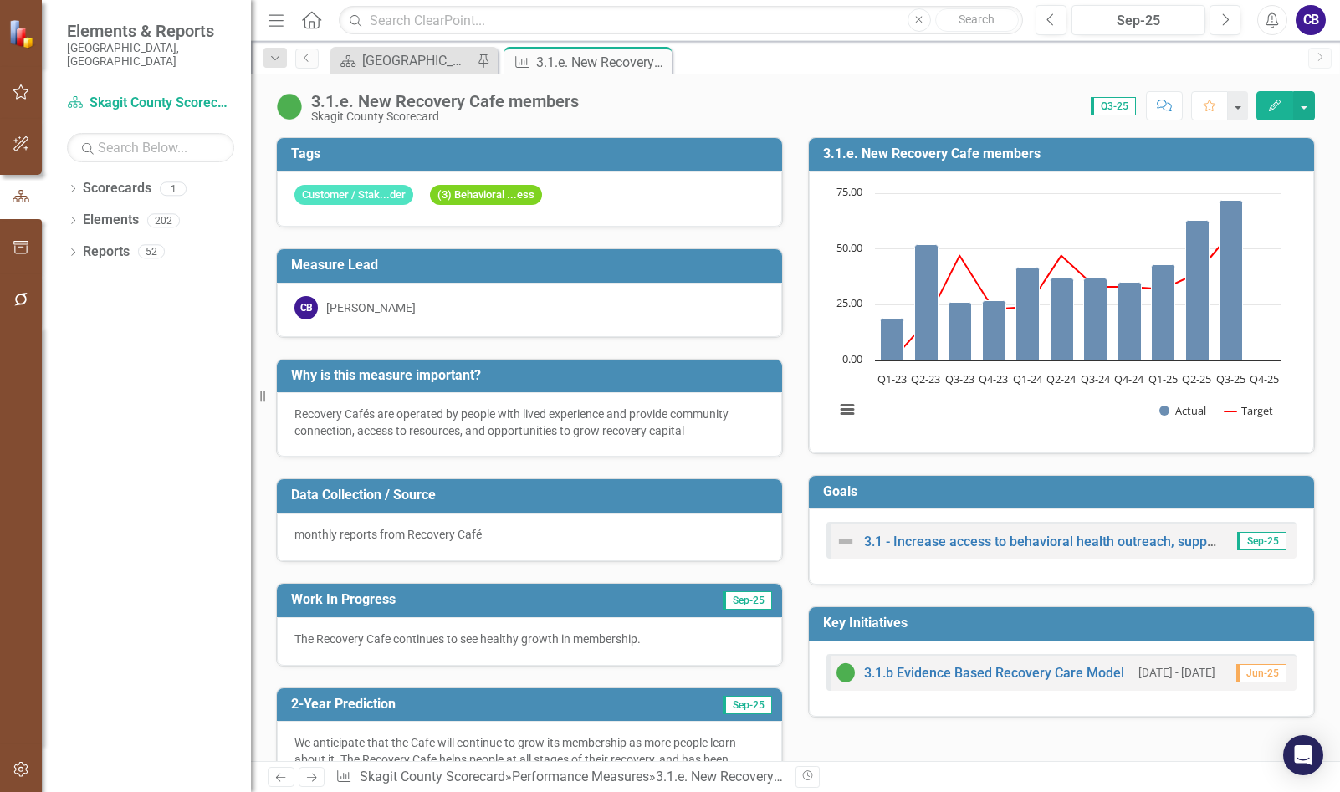
click at [0, 0] on icon "Close" at bounding box center [0, 0] width 0 height 0
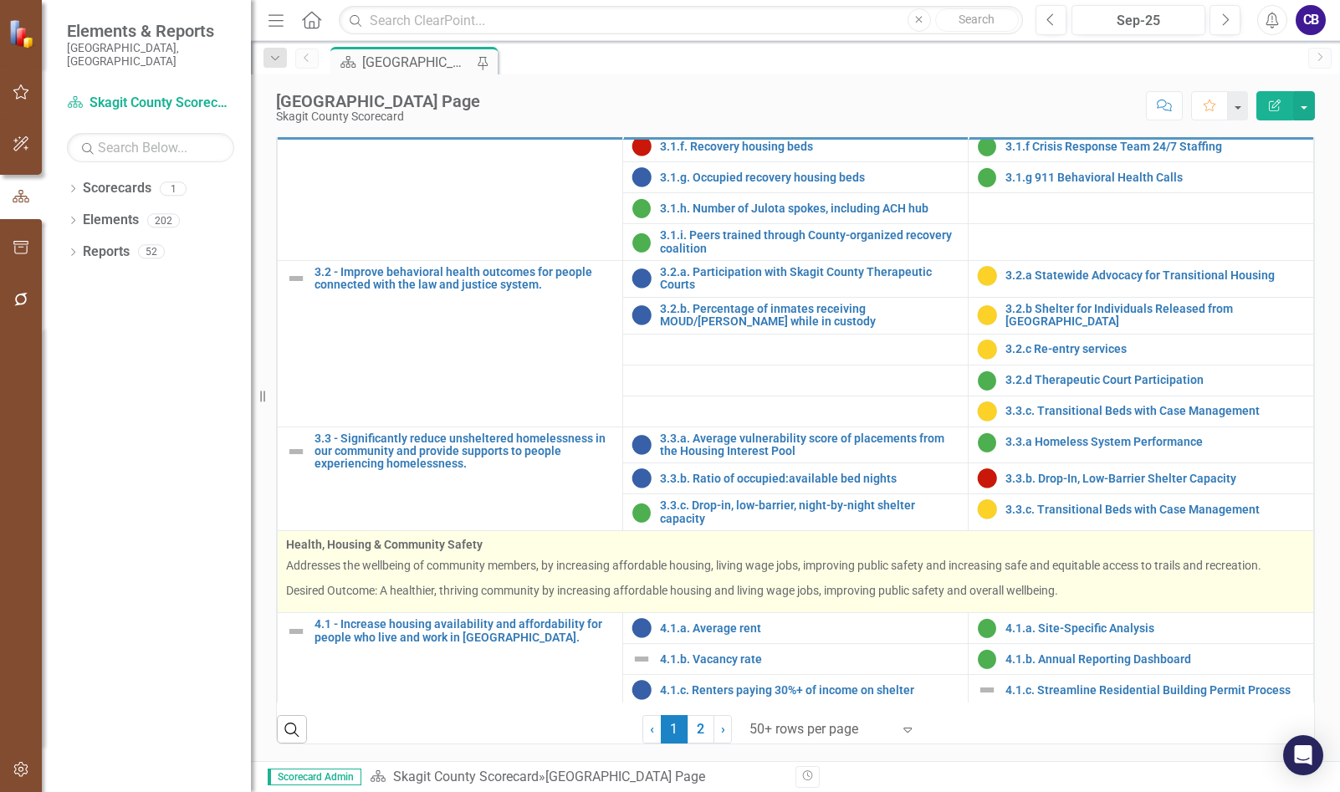
scroll to position [1156, 0]
